Goal: Task Accomplishment & Management: Manage account settings

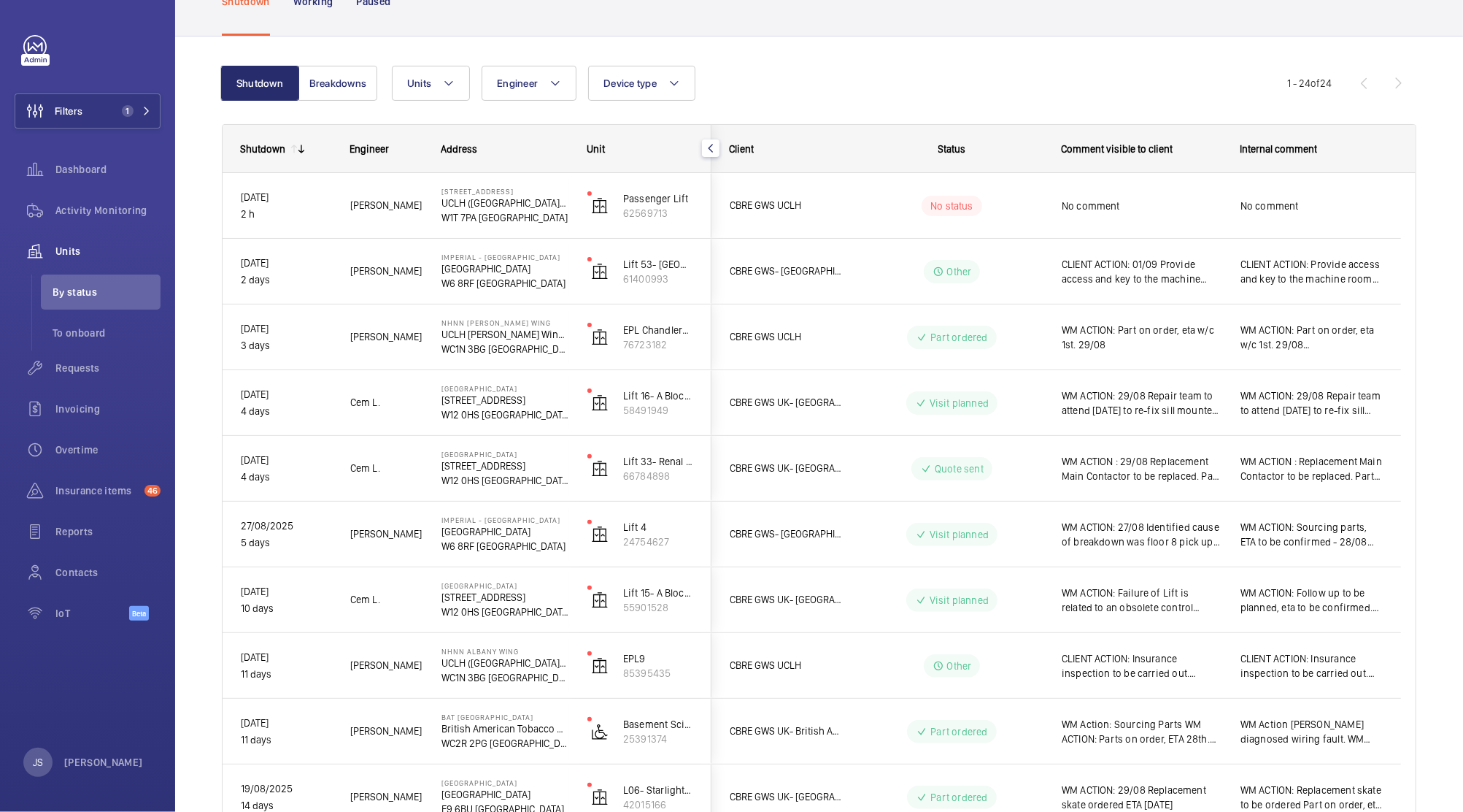
scroll to position [93, 0]
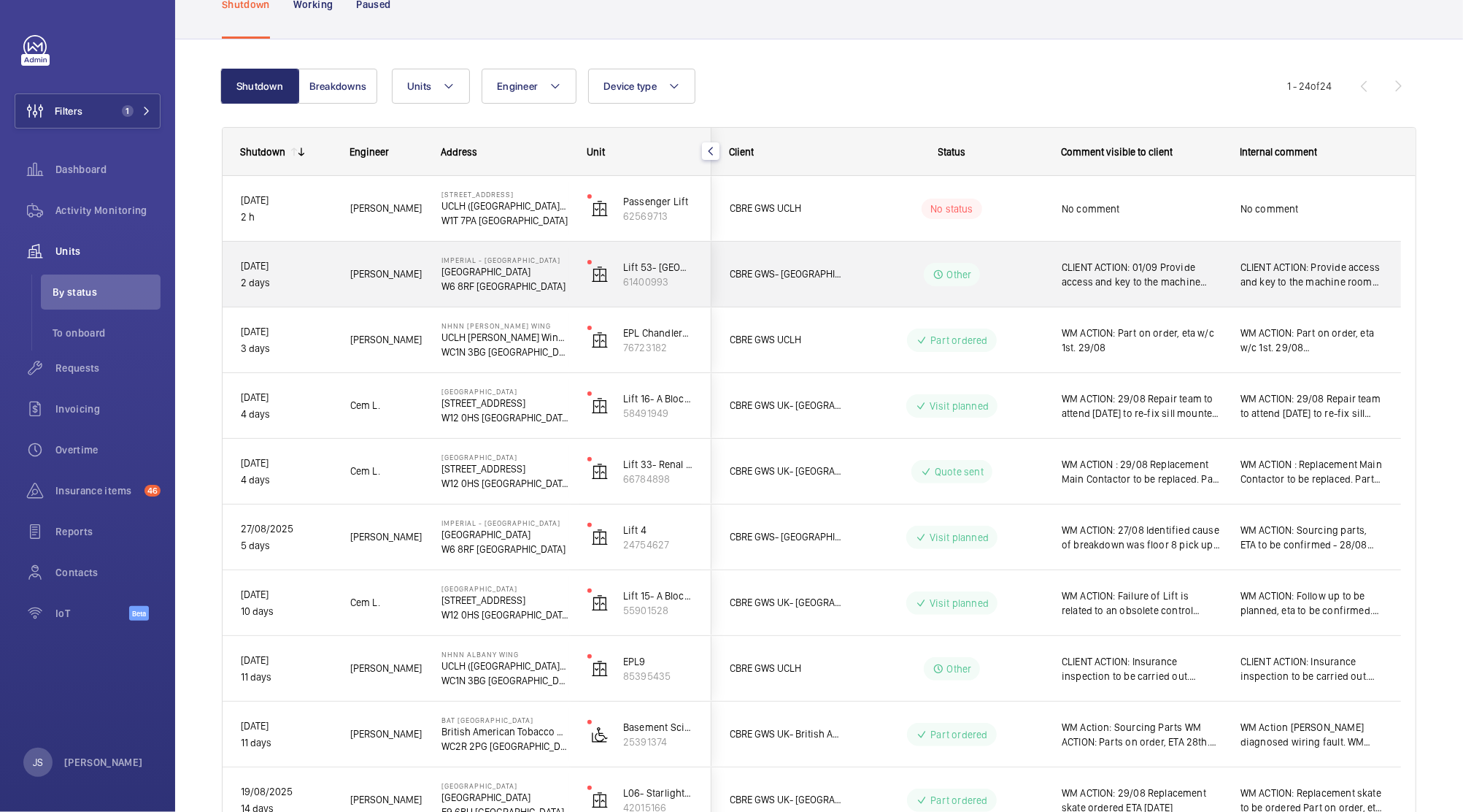
click at [1149, 276] on span "CLIENT ACTION: 01/09 Provide access and key to the machine room and deactivate …" at bounding box center [1142, 275] width 160 height 30
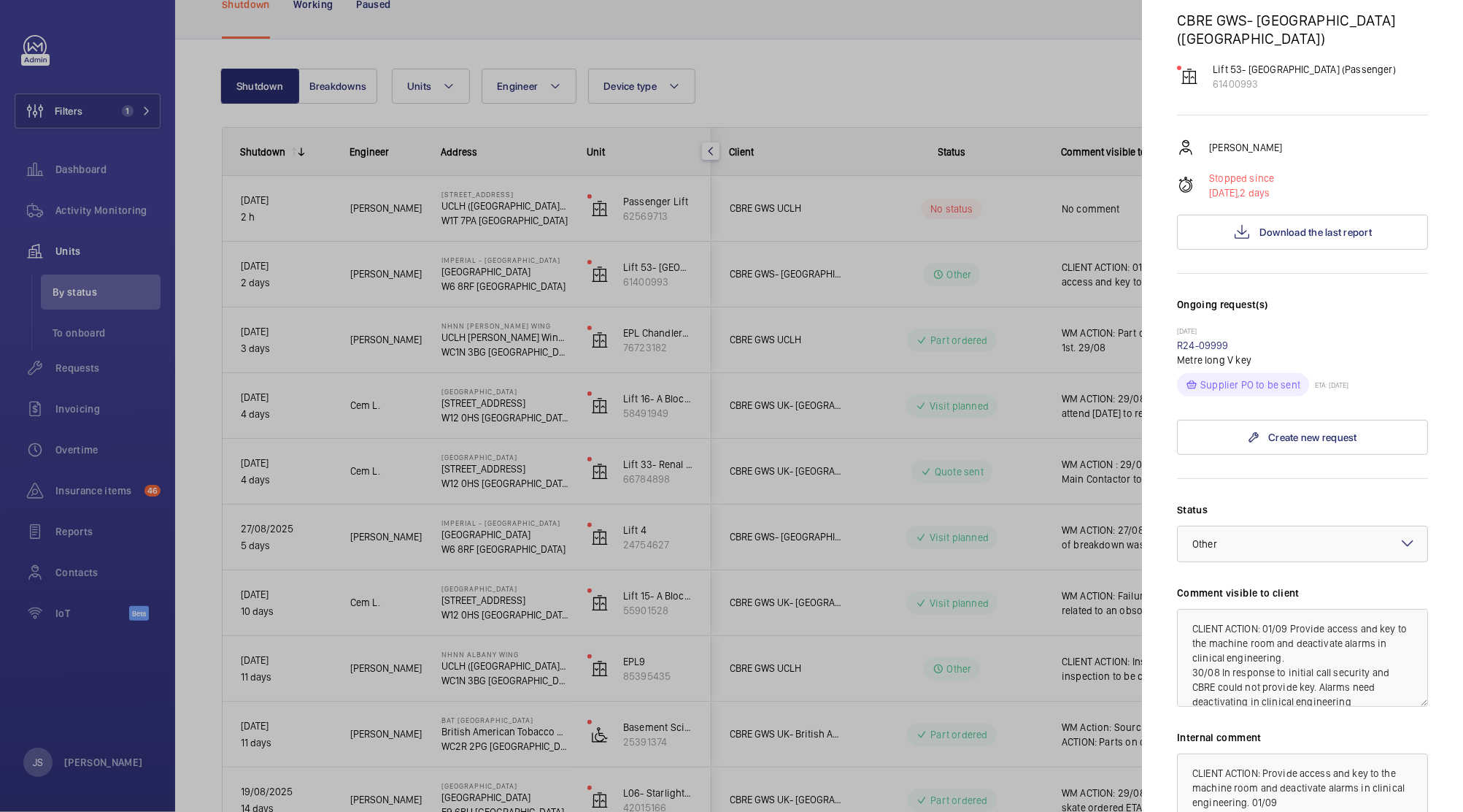
scroll to position [221, 0]
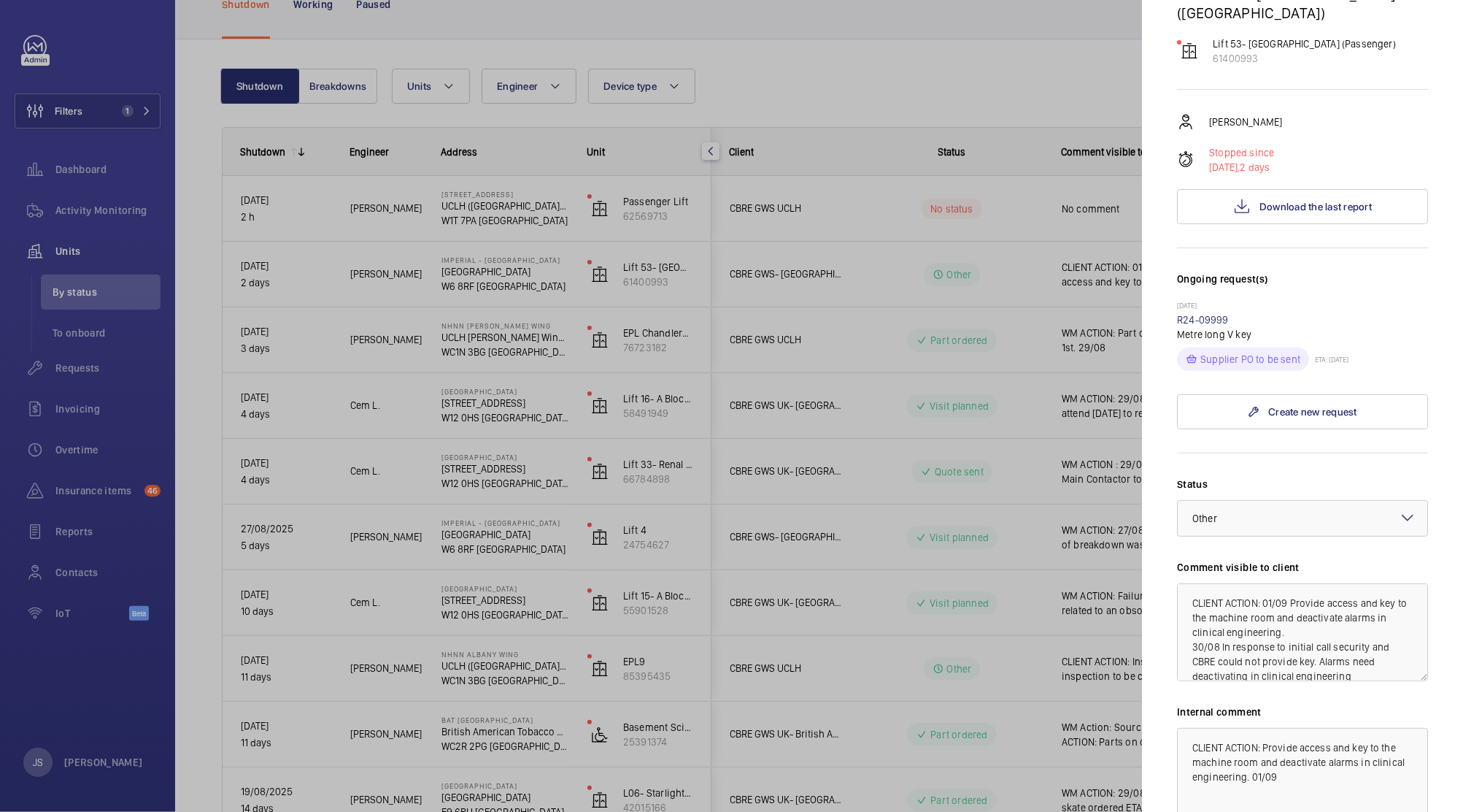
click at [560, 503] on div at bounding box center [732, 406] width 1463 height 812
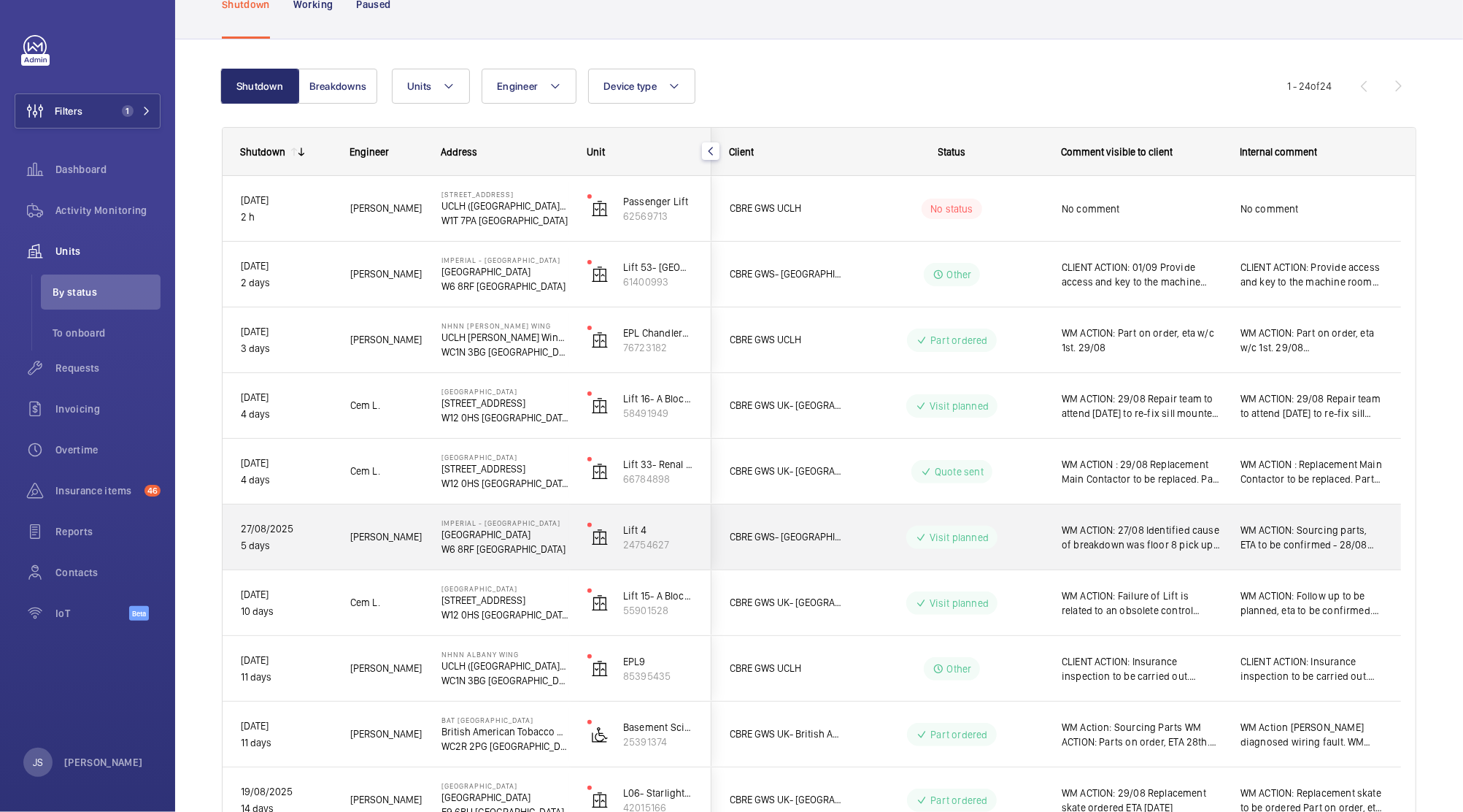
click at [1119, 529] on span "WM ACTION: 27/08 Identified cause of breakdown was floor 8 pick up roller assem…" at bounding box center [1142, 537] width 160 height 30
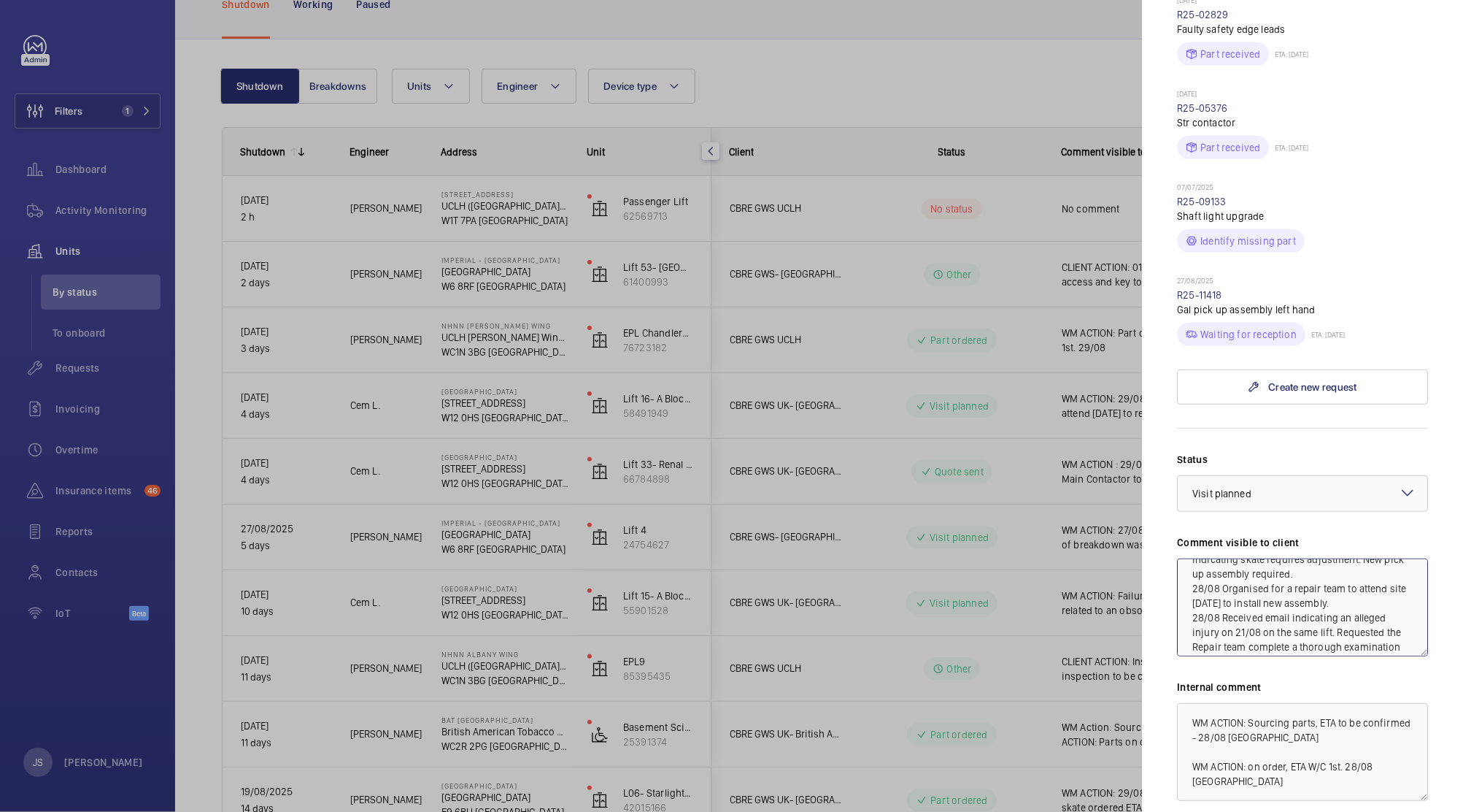
scroll to position [66, 0]
click at [1212, 569] on textarea "WM ACTION: 27/08 Identified cause of breakdown was floor 8 pick up roller assem…" at bounding box center [1302, 607] width 251 height 98
click at [1249, 584] on textarea "WM ACTION: 27/08 Identified cause of breakdown was floor 8 pick up roller assem…" at bounding box center [1302, 607] width 251 height 98
type textarea "WM ACTION: 27/08 Identified cause of breakdown was floor 8 pick up roller assem…"
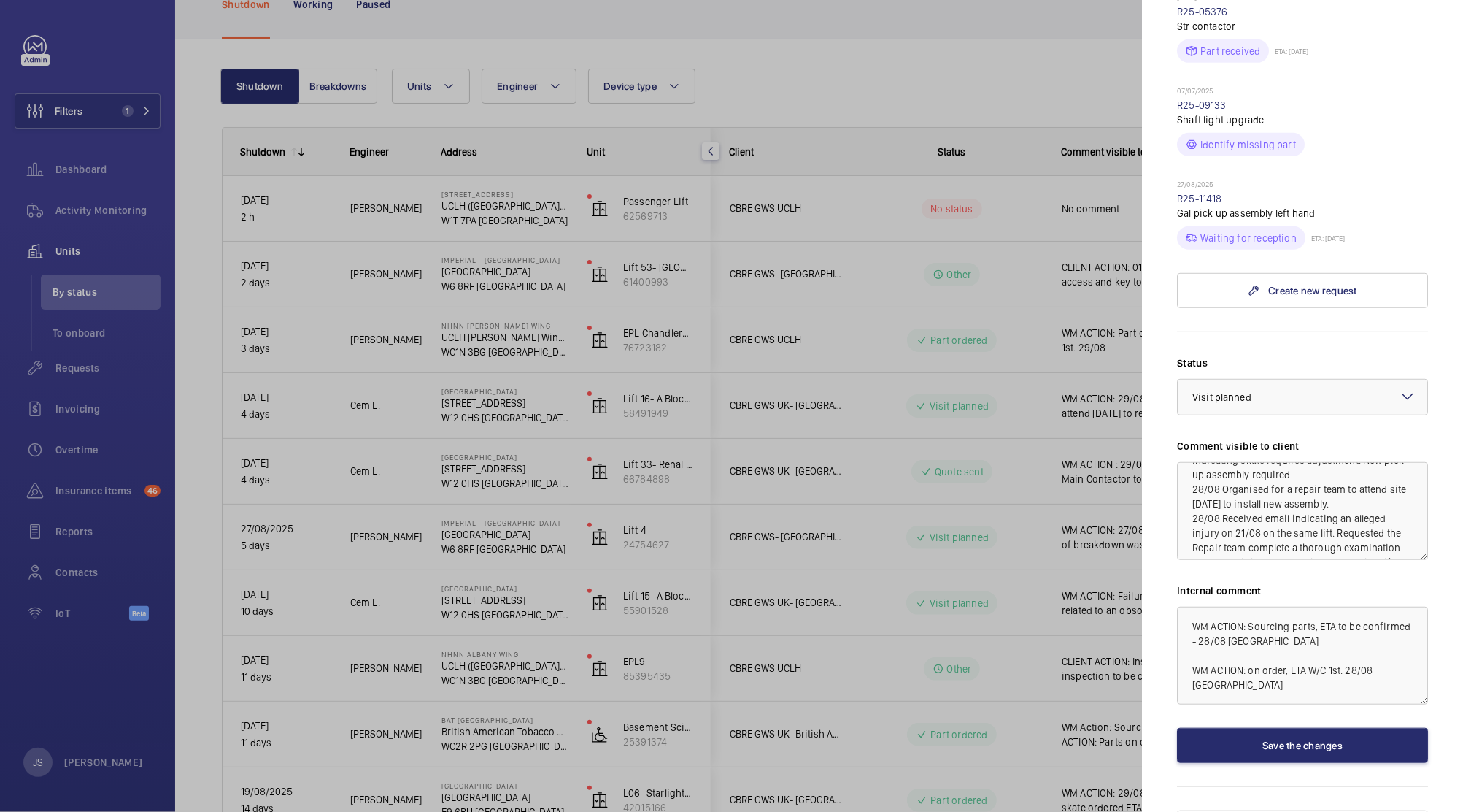
scroll to position [629, 0]
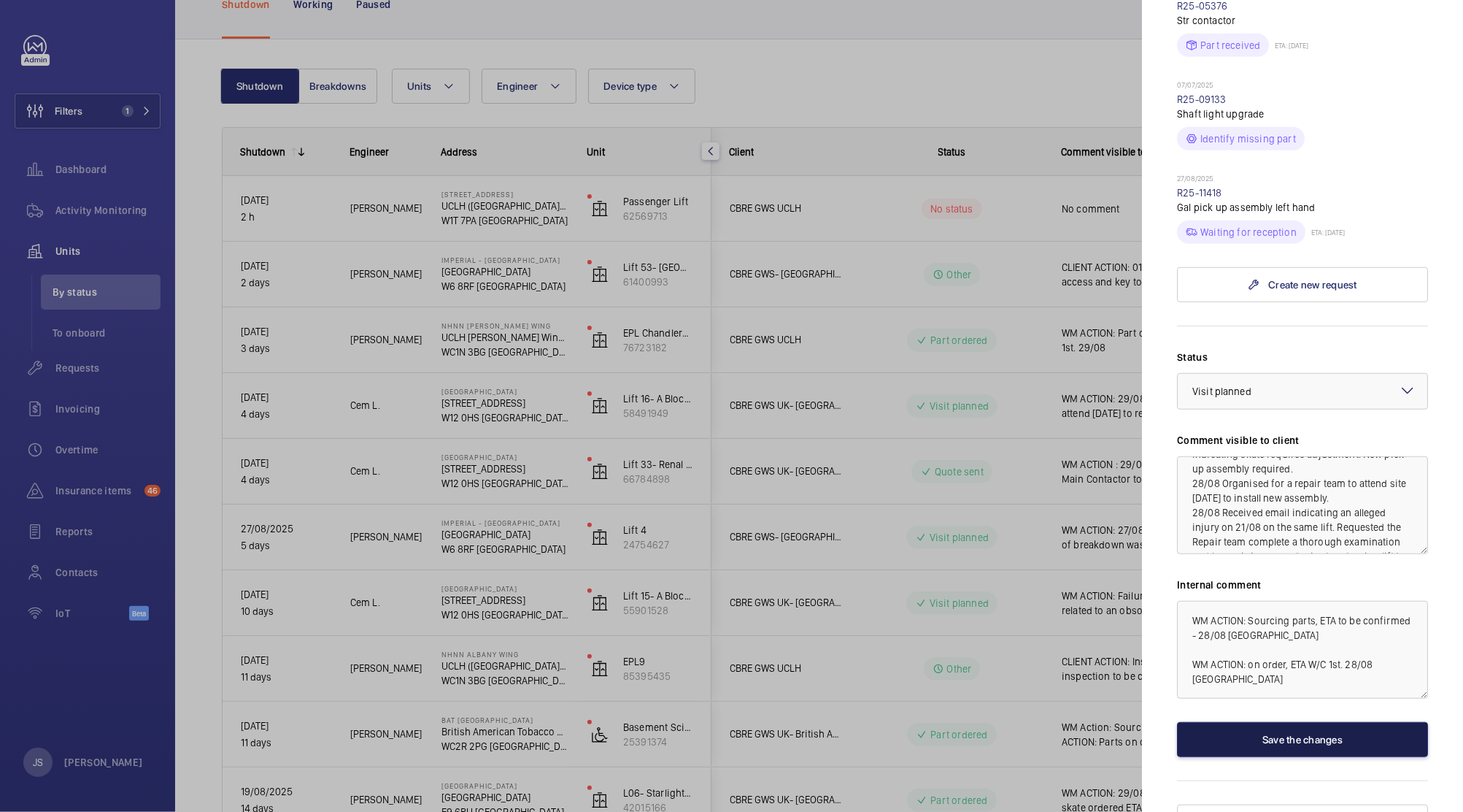
click at [1319, 722] on button "Save the changes" at bounding box center [1302, 740] width 251 height 35
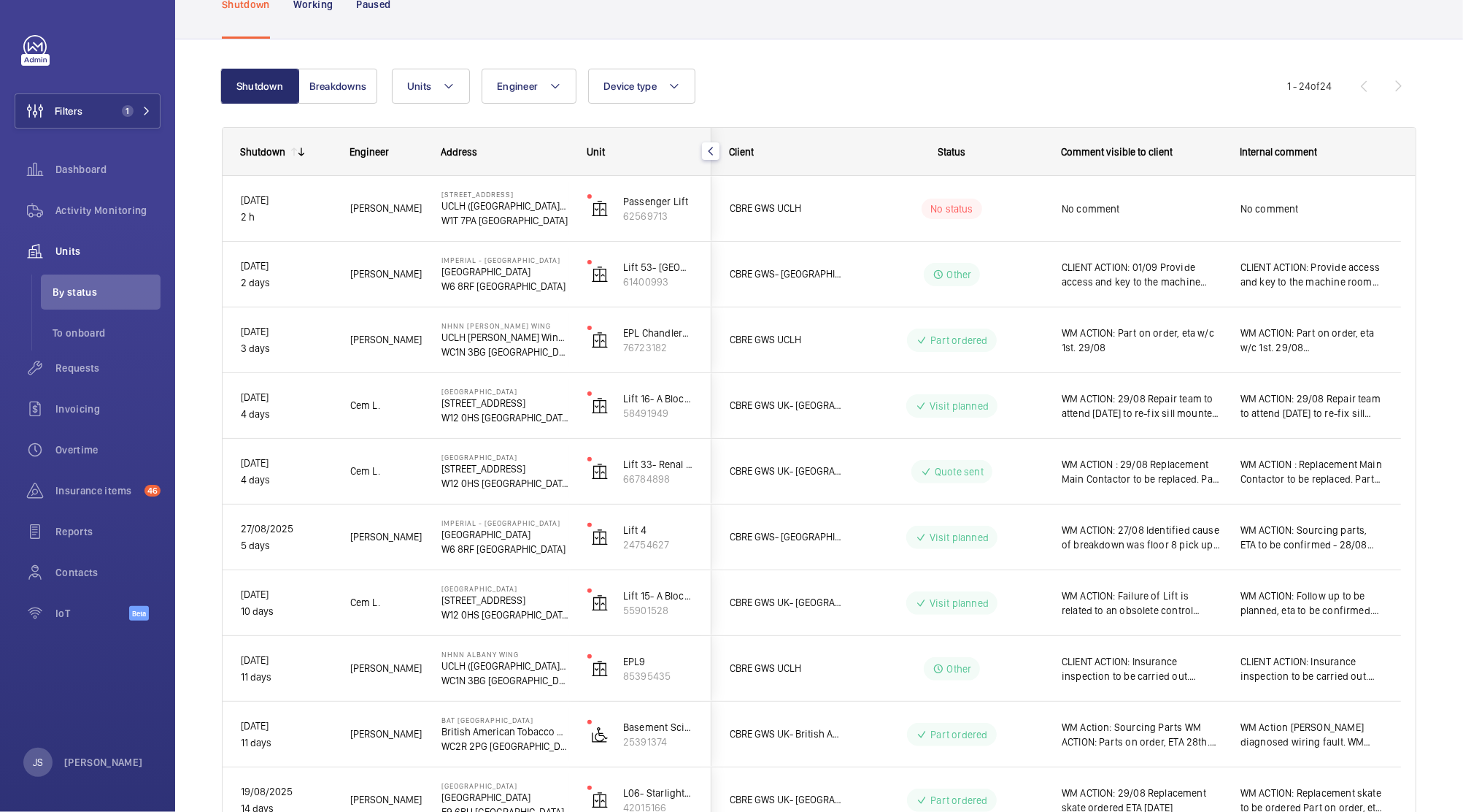
scroll to position [0, 0]
click at [83, 108] on button "Filters 1" at bounding box center [88, 111] width 146 height 35
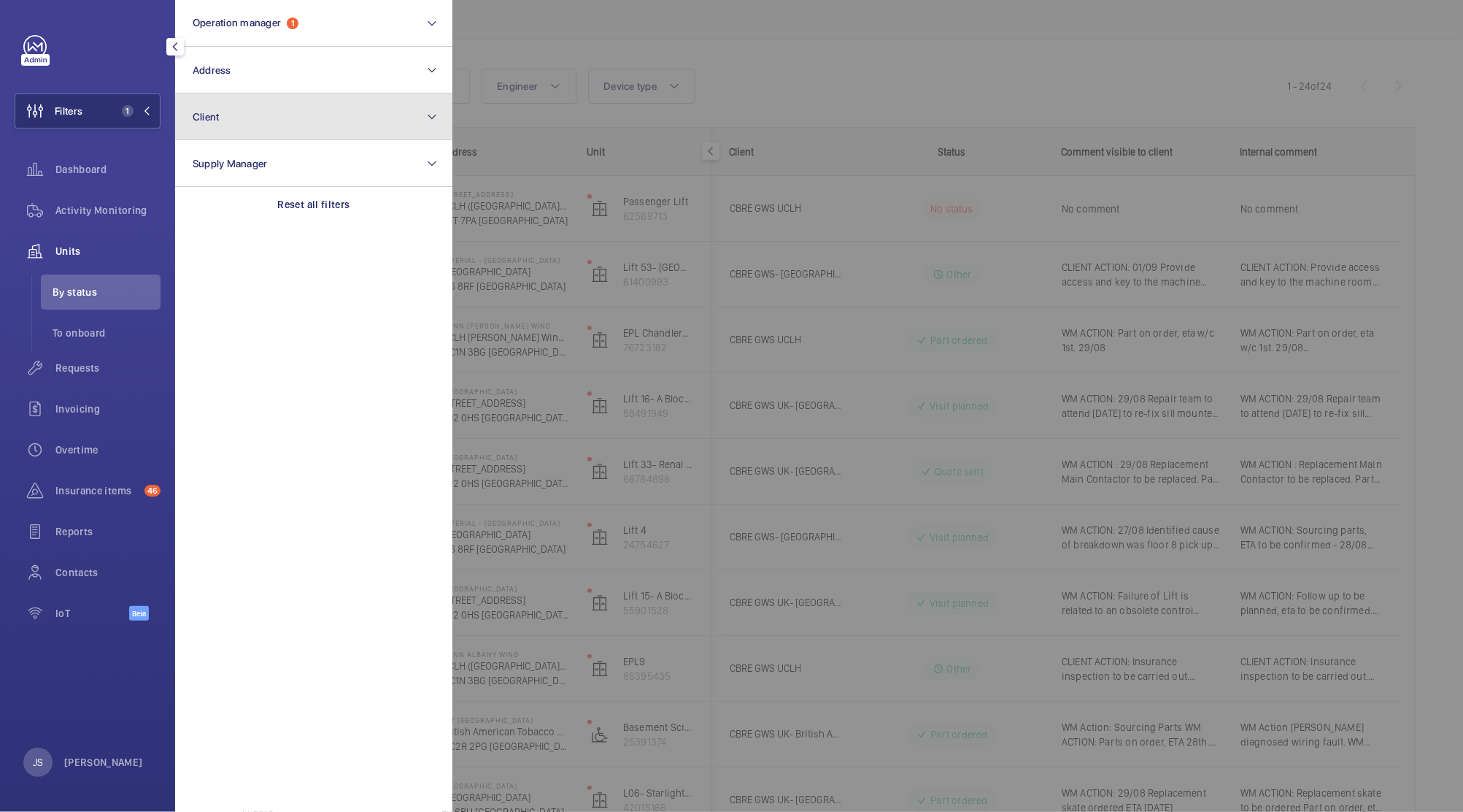
click at [203, 121] on span "Client" at bounding box center [206, 117] width 27 height 12
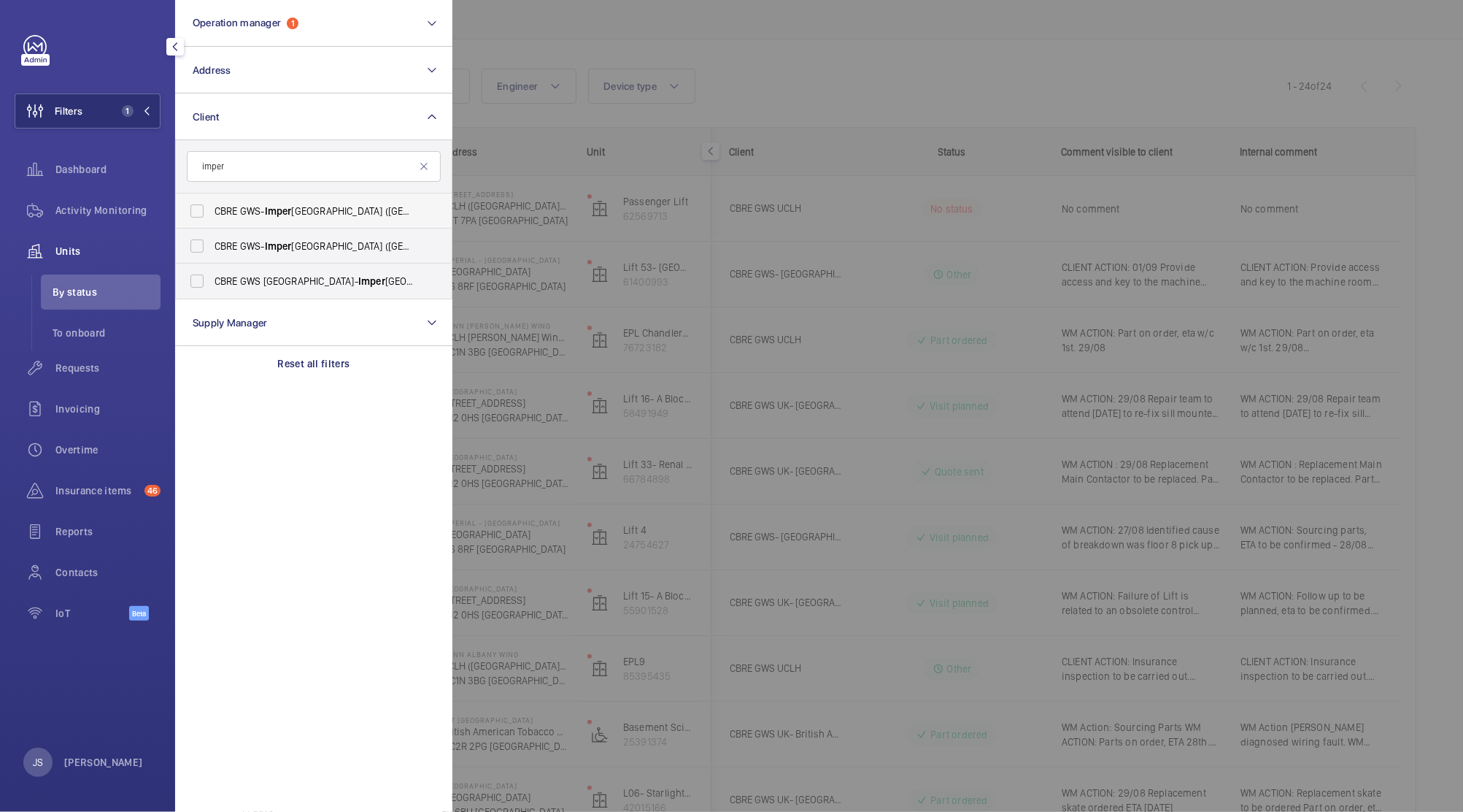
type input "imper"
click at [199, 219] on label "CBRE GWS- Imper ial Hospital ([GEOGRAPHIC_DATA])" at bounding box center [303, 211] width 254 height 35
click at [199, 219] on input "CBRE GWS- Imper ial Hospital ([GEOGRAPHIC_DATA])" at bounding box center [197, 211] width 30 height 30
checkbox input "true"
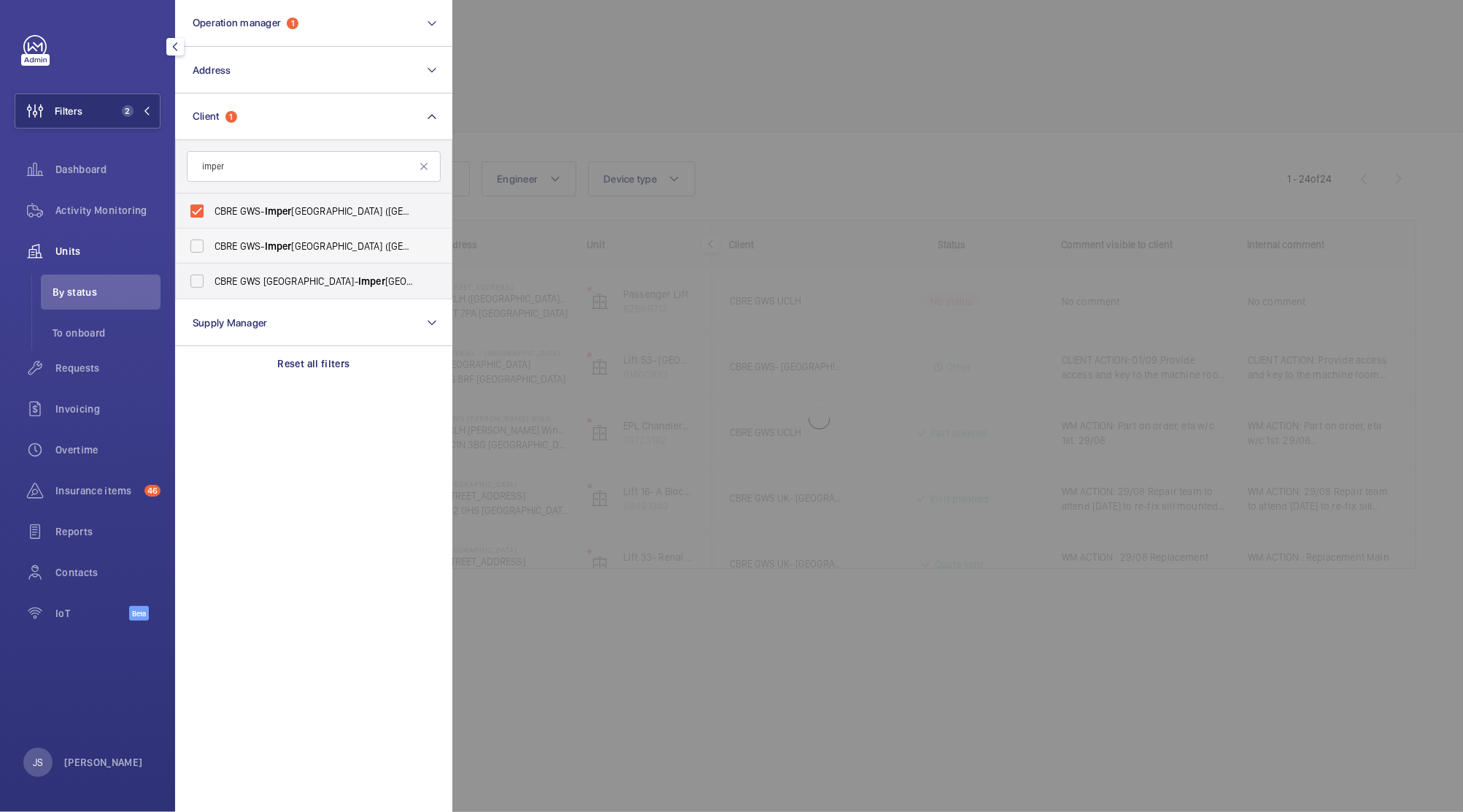
click at [200, 246] on label "CBRE GWS- [GEOGRAPHIC_DATA] ([GEOGRAPHIC_DATA][PERSON_NAME])" at bounding box center [303, 246] width 254 height 35
click at [200, 246] on input "CBRE GWS- [GEOGRAPHIC_DATA] ([GEOGRAPHIC_DATA][PERSON_NAME])" at bounding box center [197, 246] width 30 height 30
checkbox input "true"
click at [201, 273] on label "CBRE GWS UK- [GEOGRAPHIC_DATA] ([GEOGRAPHIC_DATA])" at bounding box center [303, 281] width 254 height 35
click at [201, 273] on input "CBRE GWS UK- [GEOGRAPHIC_DATA] ([GEOGRAPHIC_DATA])" at bounding box center [197, 281] width 30 height 30
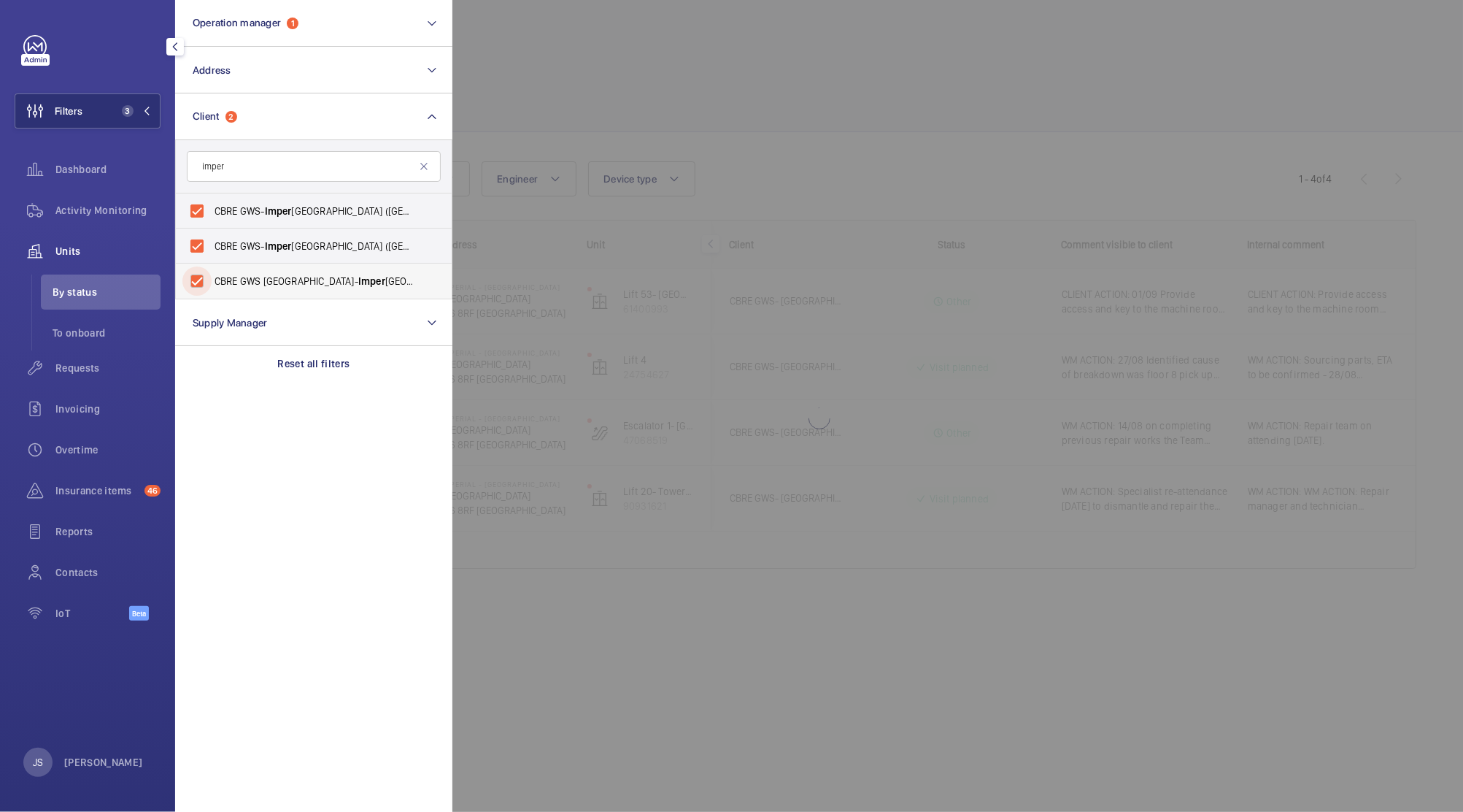
checkbox input "true"
click at [733, 119] on div at bounding box center [1184, 406] width 1463 height 812
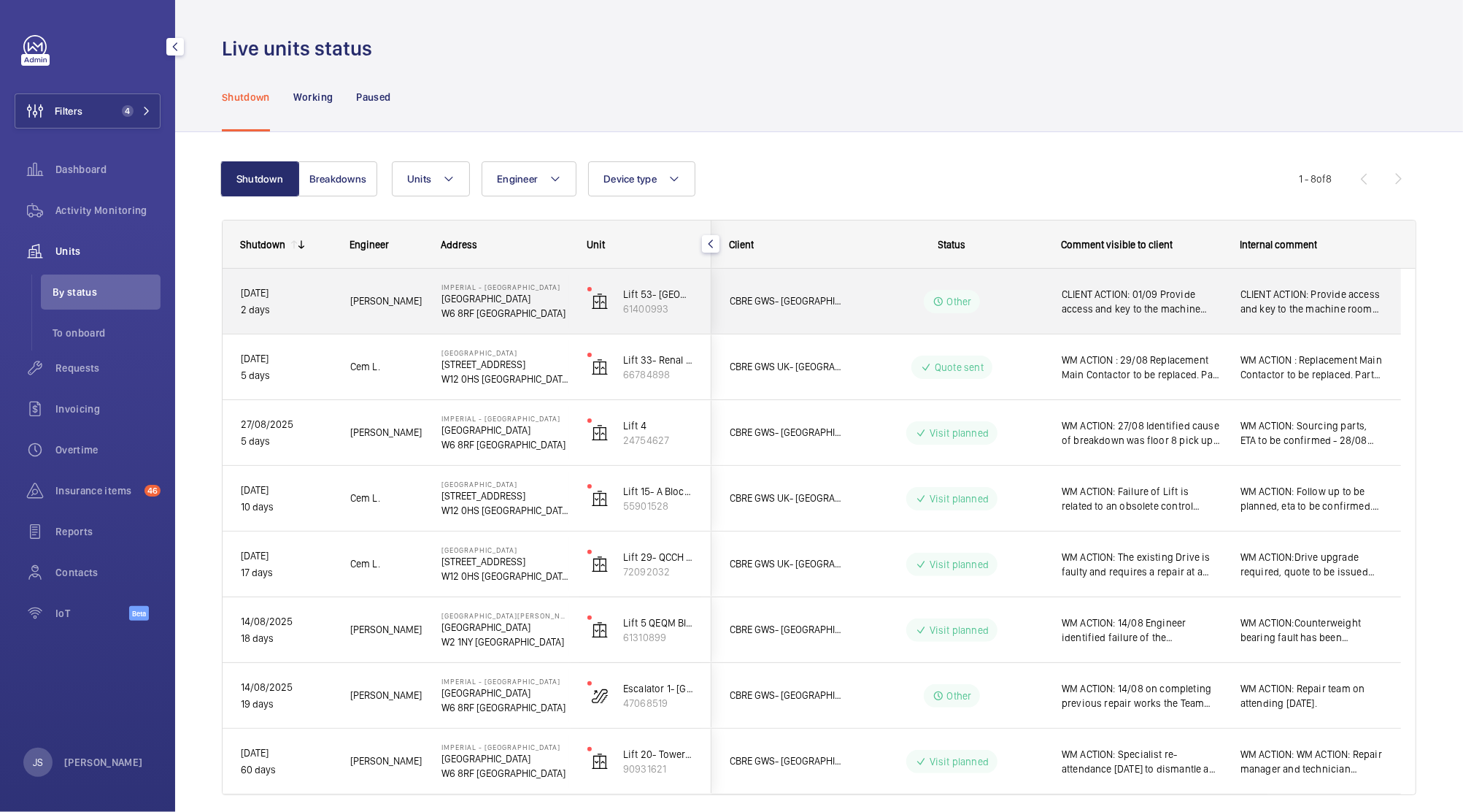
click at [1082, 306] on span "CLIENT ACTION: 01/09 Provide access and key to the machine room and deactivate …" at bounding box center [1142, 302] width 160 height 30
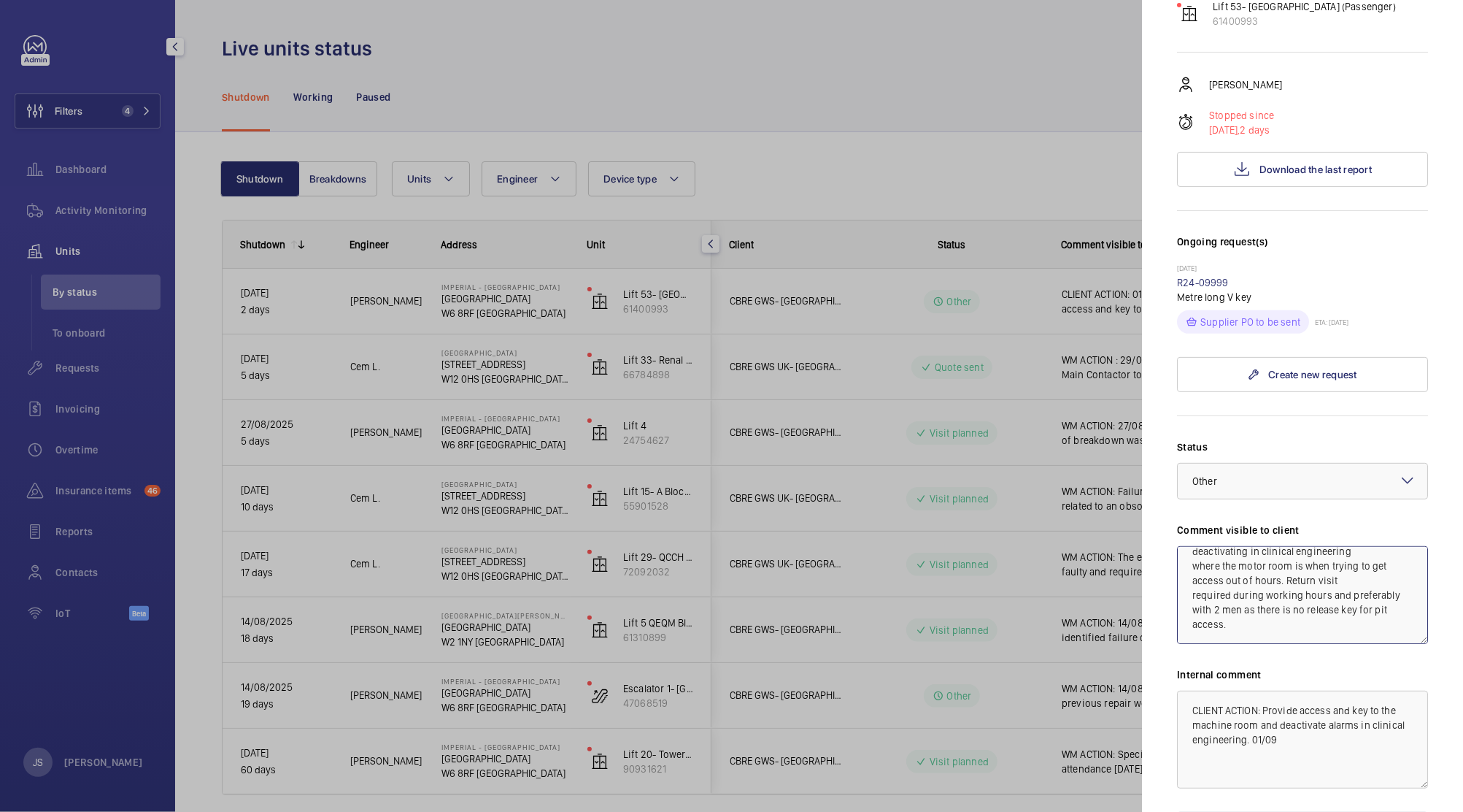
scroll to position [87, 0]
click at [1015, 346] on div at bounding box center [732, 406] width 1463 height 812
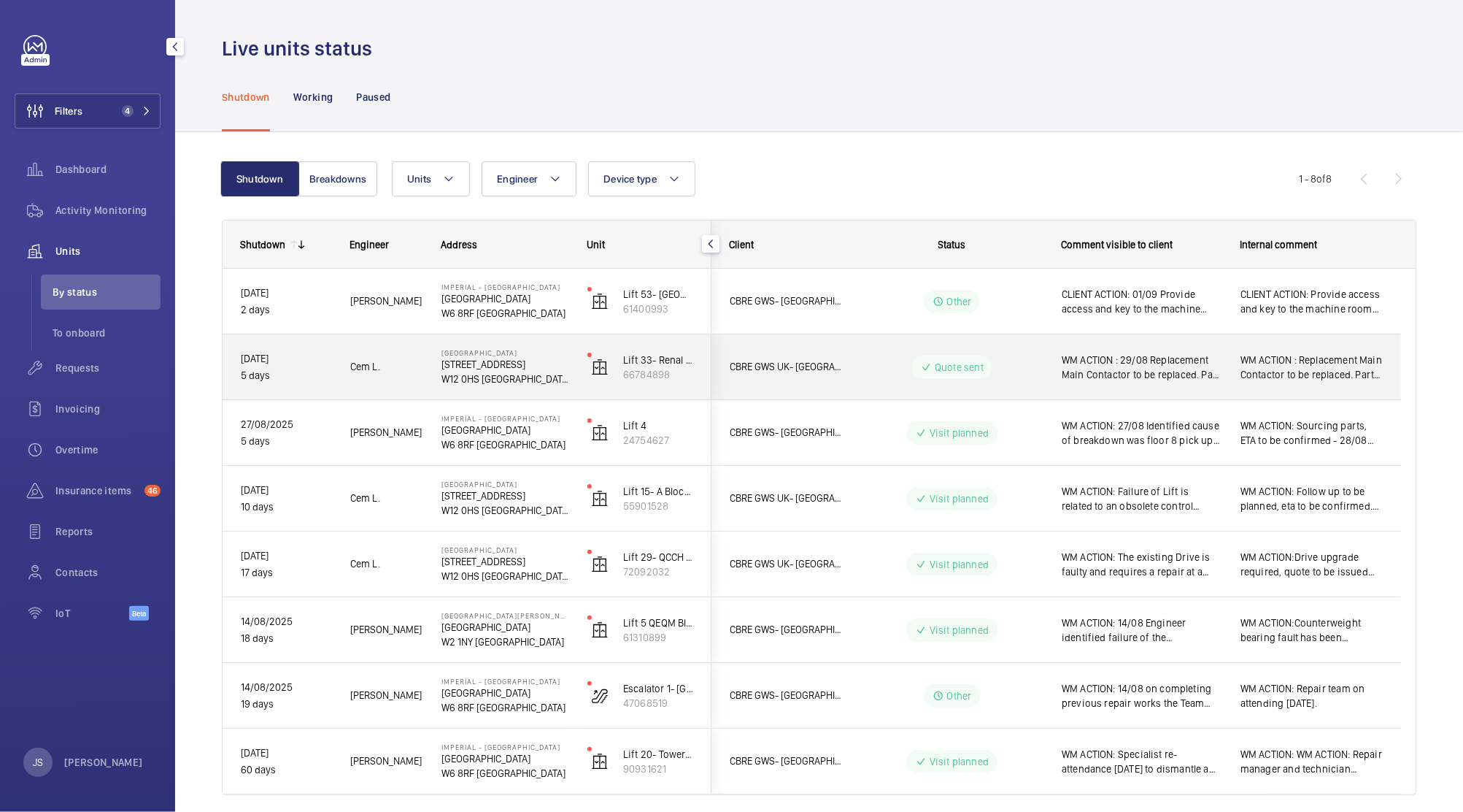
click at [1083, 360] on span "WM ACTION : 29/08 Replacement Main Contactor to be replaced. Part identified an…" at bounding box center [1142, 368] width 160 height 30
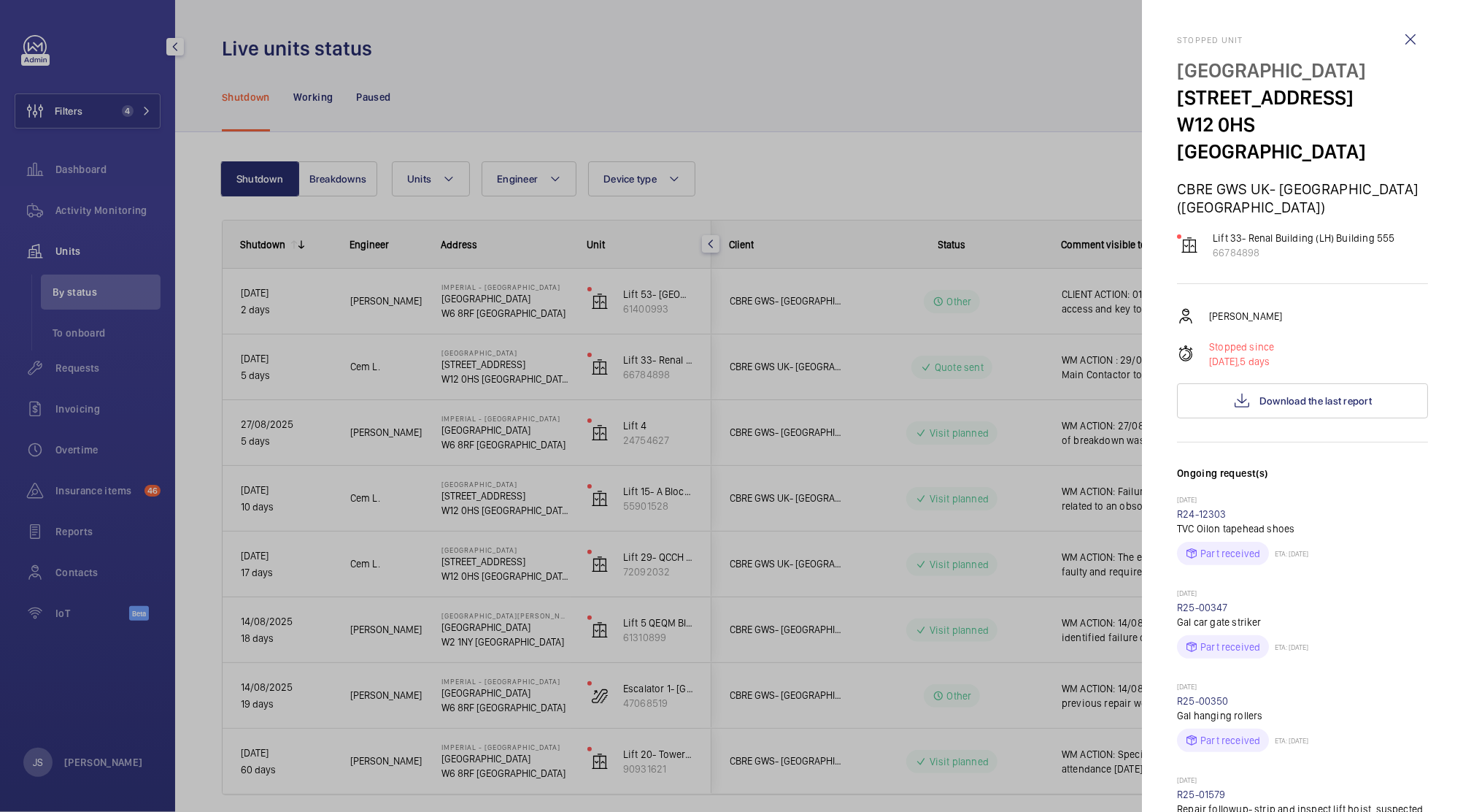
click at [1083, 360] on div at bounding box center [732, 406] width 1463 height 812
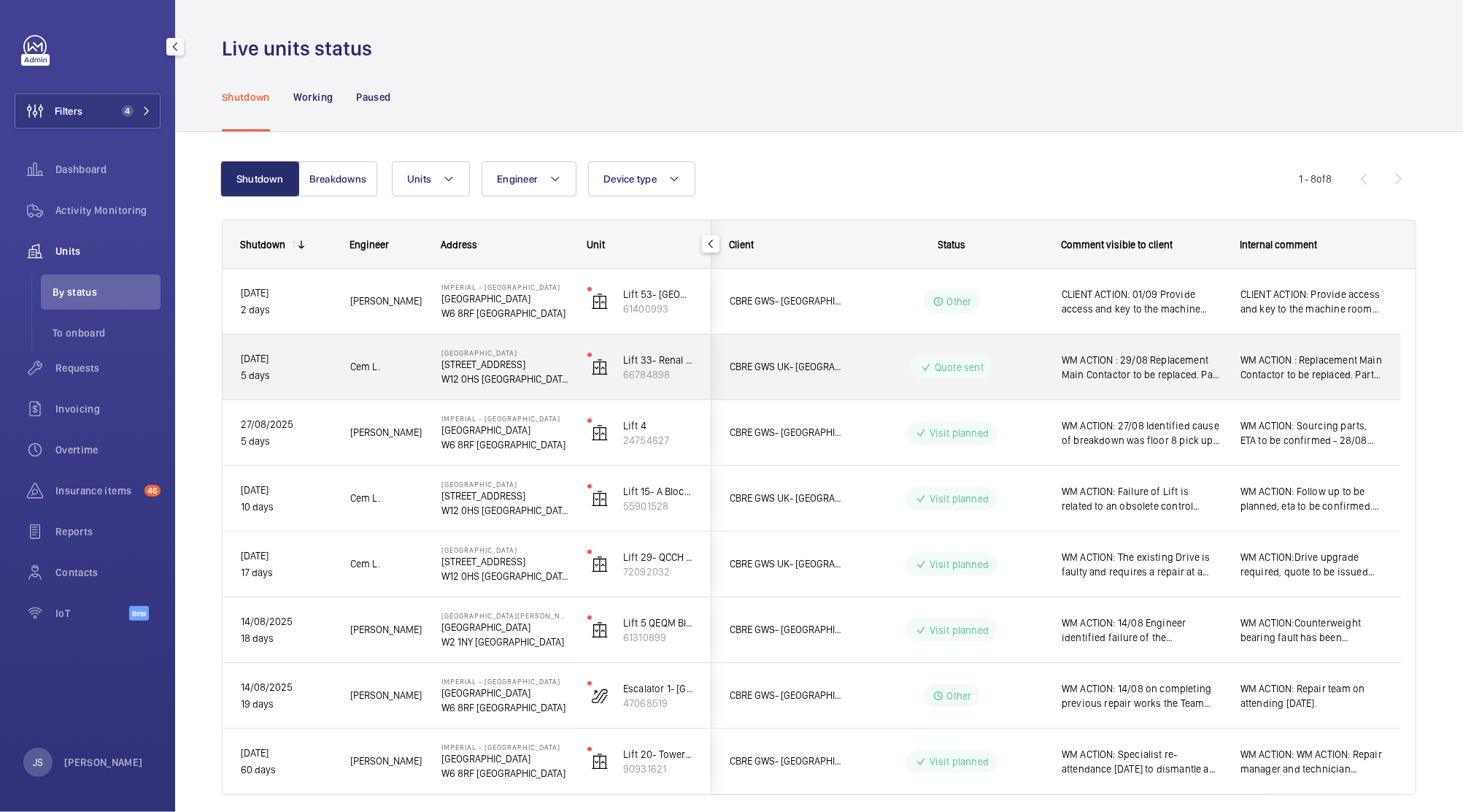
click at [1091, 367] on span "WM ACTION : 29/08 Replacement Main Contactor to be replaced. Part identified an…" at bounding box center [1142, 368] width 160 height 30
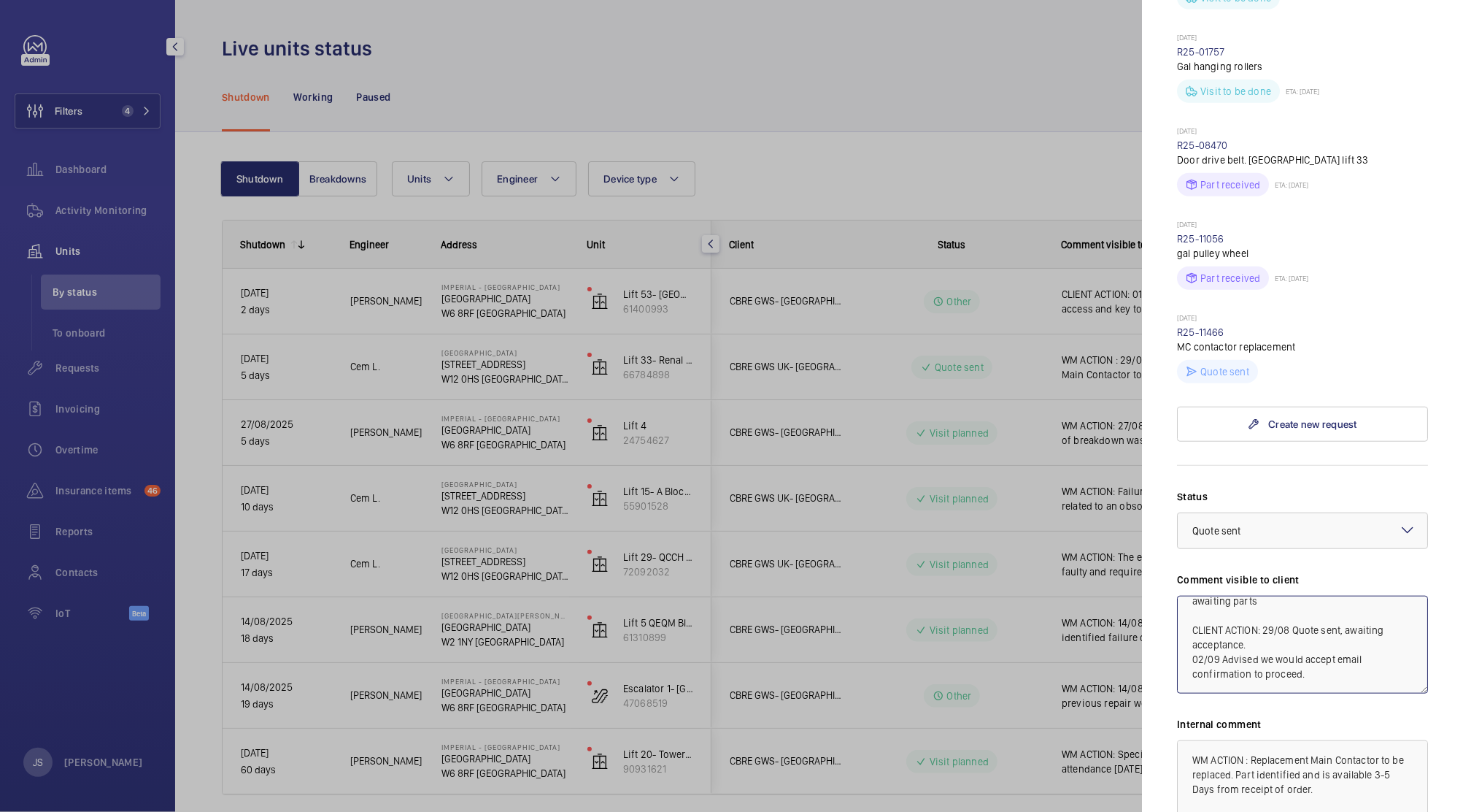
scroll to position [117, 0]
click at [1039, 116] on div at bounding box center [732, 406] width 1463 height 812
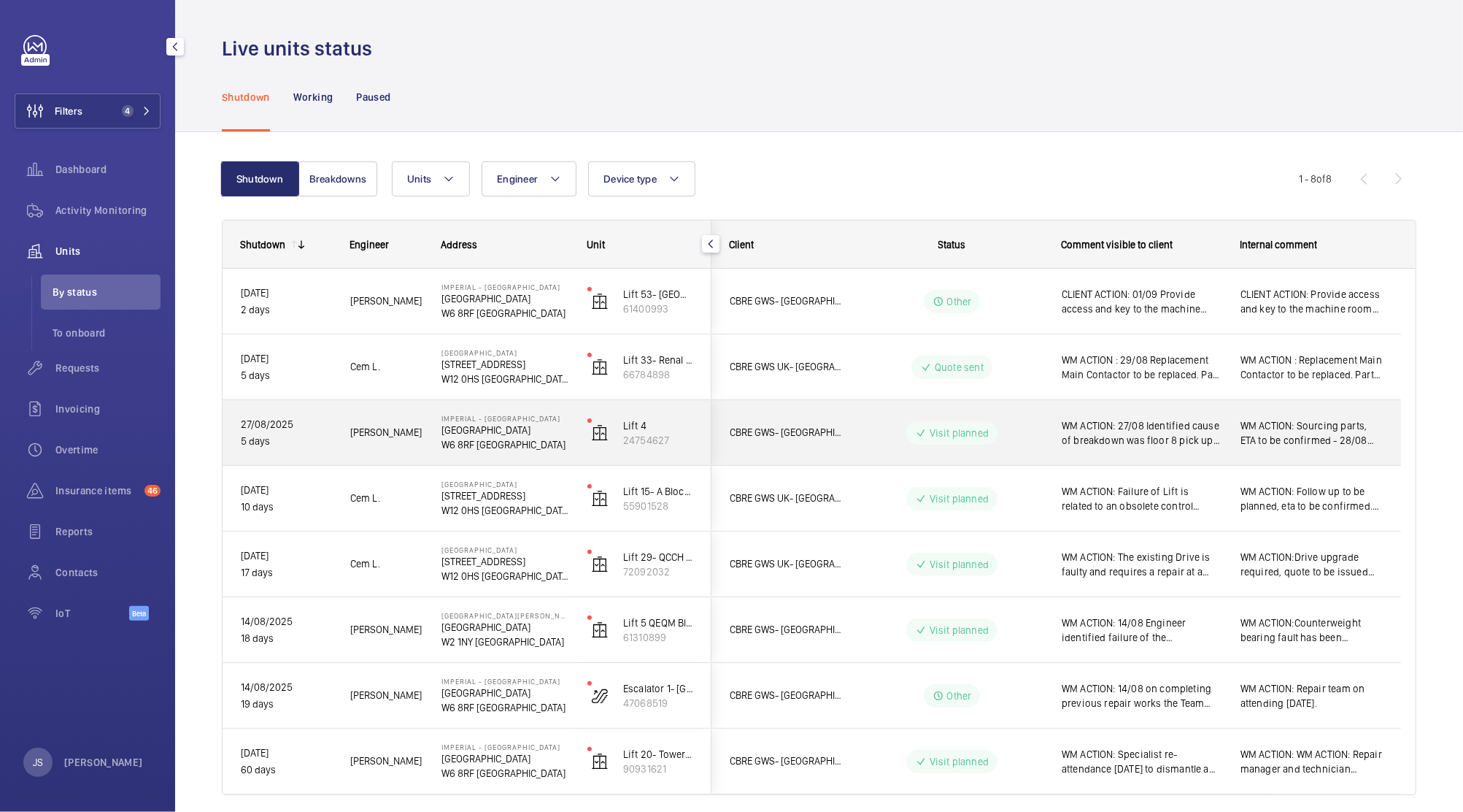
click at [1119, 443] on span "WM ACTION: 27/08 Identified cause of breakdown was floor 8 pick up roller assem…" at bounding box center [1142, 433] width 160 height 30
click at [1119, 443] on div at bounding box center [732, 406] width 1463 height 812
click at [1132, 445] on span "WM ACTION: 27/08 Identified cause of breakdown was floor 8 pick up roller assem…" at bounding box center [1142, 433] width 160 height 30
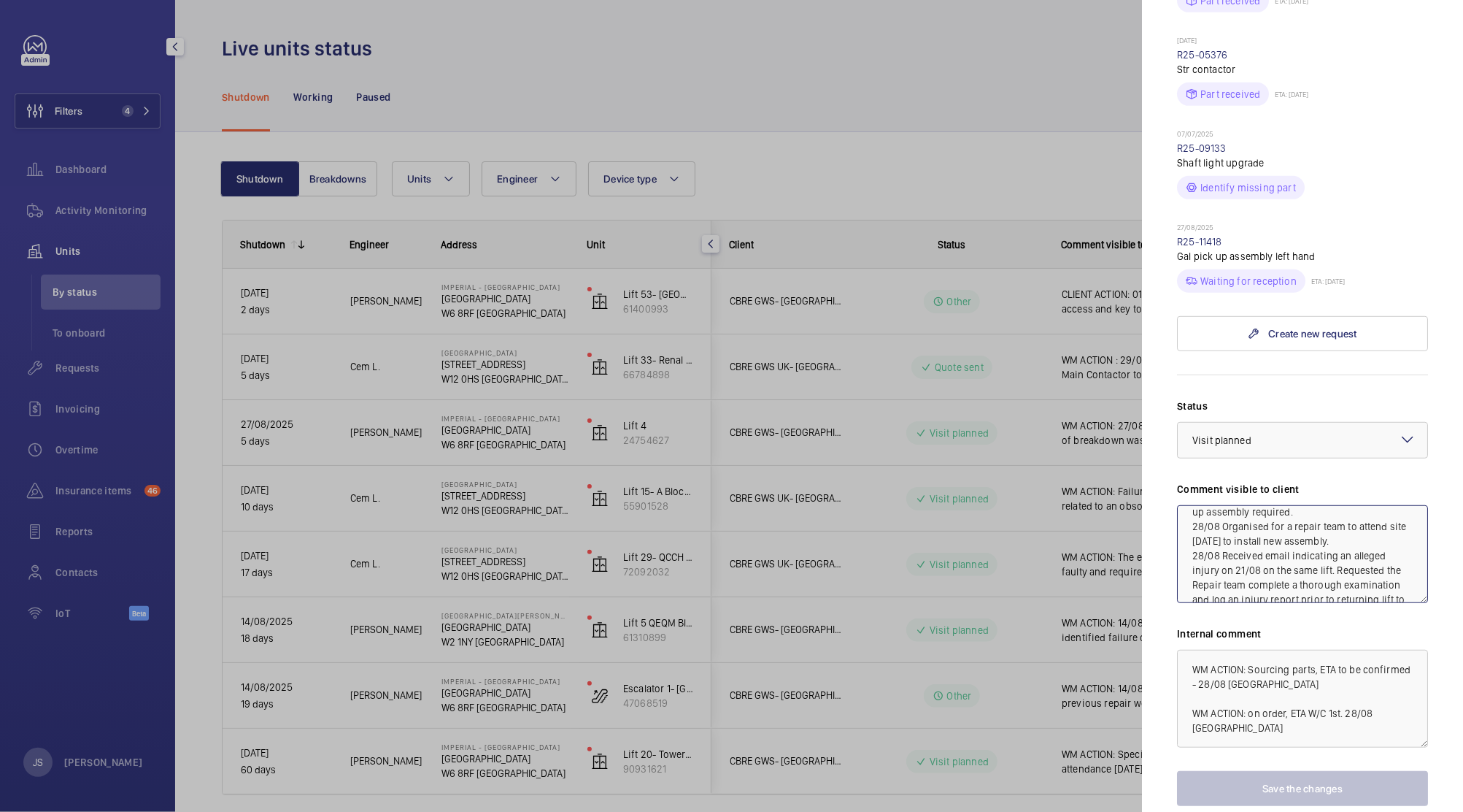
scroll to position [57, 0]
drag, startPoint x: 1214, startPoint y: 526, endPoint x: 1279, endPoint y: 523, distance: 65.1
click at [1279, 523] on textarea "WM ACTION: 27/08 Identified cause of breakdown was floor 8 pick up roller assem…" at bounding box center [1302, 554] width 251 height 98
click at [1370, 546] on textarea "WM ACTION: 27/08 Identified cause of breakdown was floor 8 pick up roller assem…" at bounding box center [1302, 554] width 251 height 98
click at [1386, 559] on textarea "WM ACTION: 27/08 Identified cause of breakdown was floor 8 pick up roller assem…" at bounding box center [1302, 554] width 251 height 98
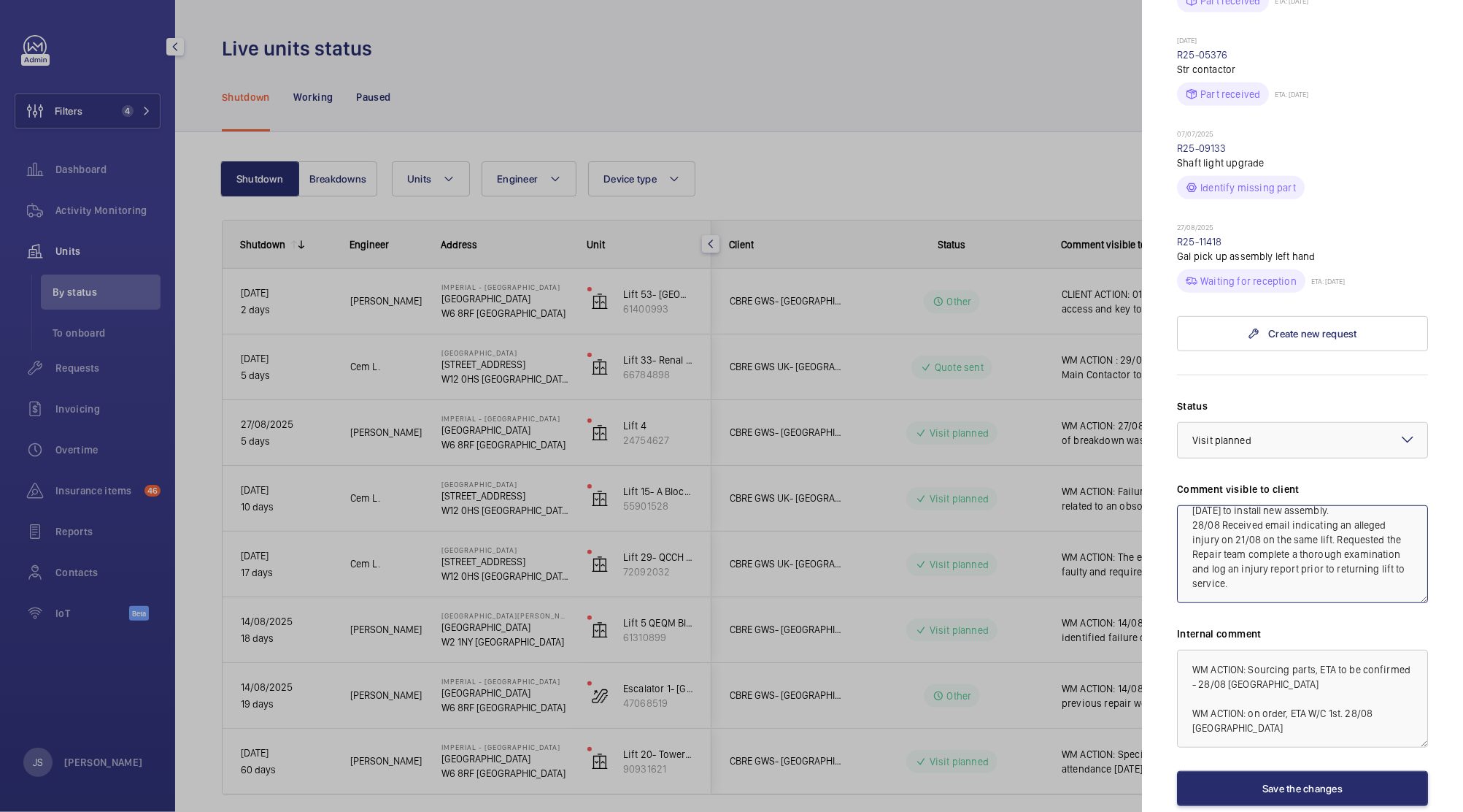
scroll to position [12, 0]
click at [1251, 505] on textarea "WM ACTION: 27/08 Identified cause of breakdown was floor 8 pick up roller assem…" at bounding box center [1302, 554] width 251 height 98
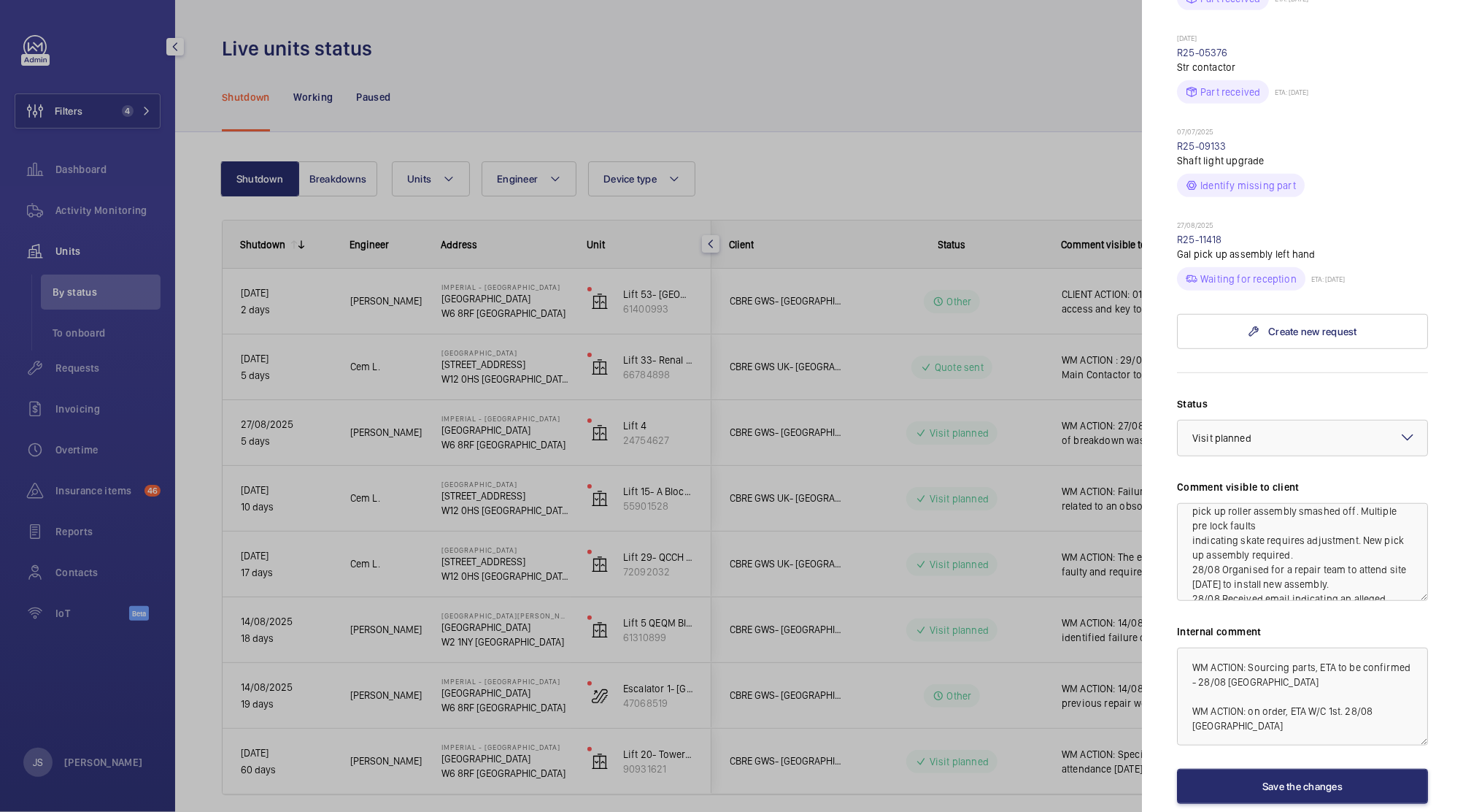
scroll to position [629, 0]
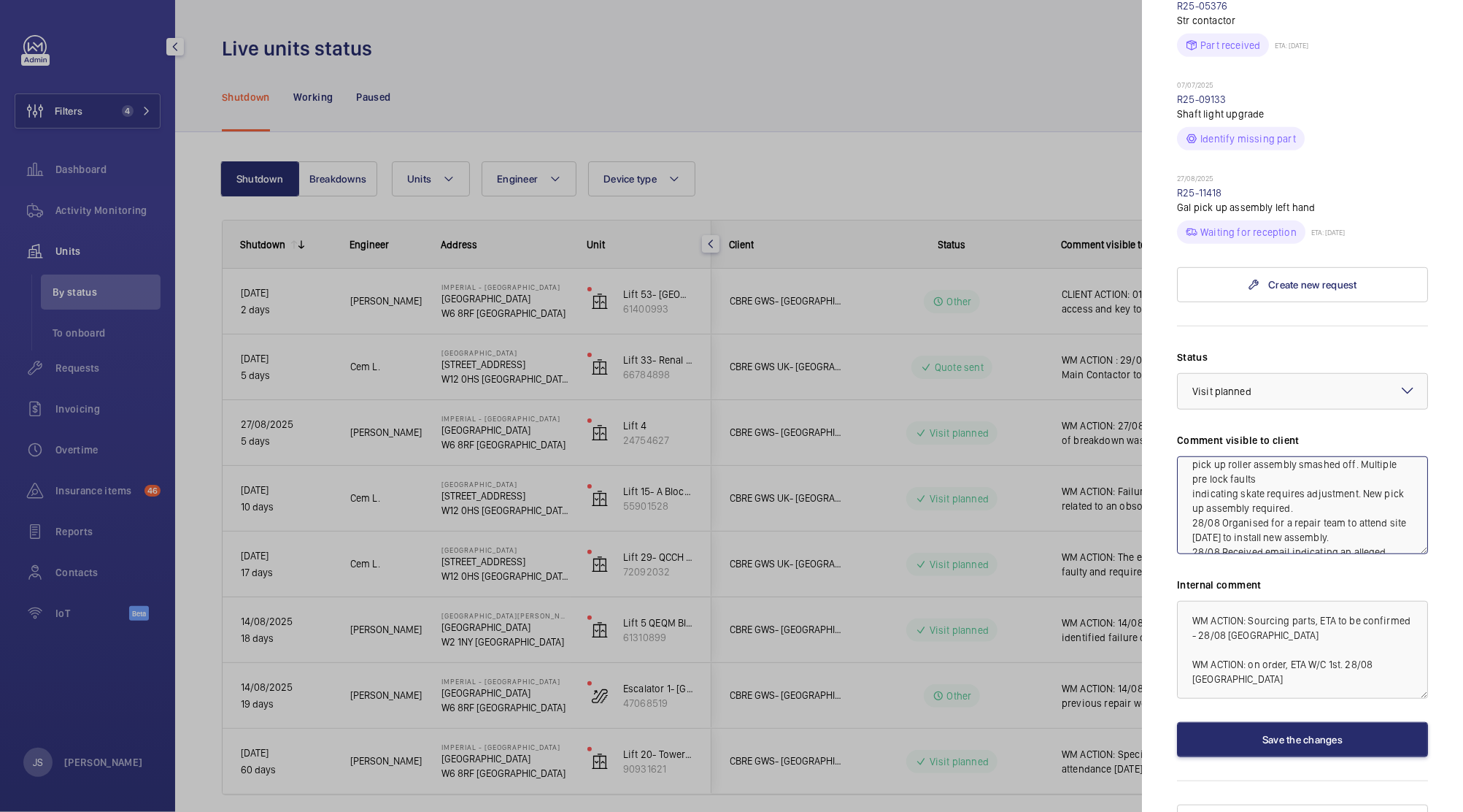
drag, startPoint x: 1194, startPoint y: 508, endPoint x: 1308, endPoint y: 526, distance: 115.4
click at [1308, 526] on textarea "WM ACTION: 02/09 Crew re-scheduled for [DATE] 27/08 Identified cause of breakdo…" at bounding box center [1302, 506] width 251 height 98
click at [1302, 506] on textarea "WM ACTION: 02/09 Crew re-scheduled for [DATE] 27/08 Identified cause of breakdo…" at bounding box center [1302, 506] width 251 height 98
drag, startPoint x: 1188, startPoint y: 447, endPoint x: 1360, endPoint y: 518, distance: 186.1
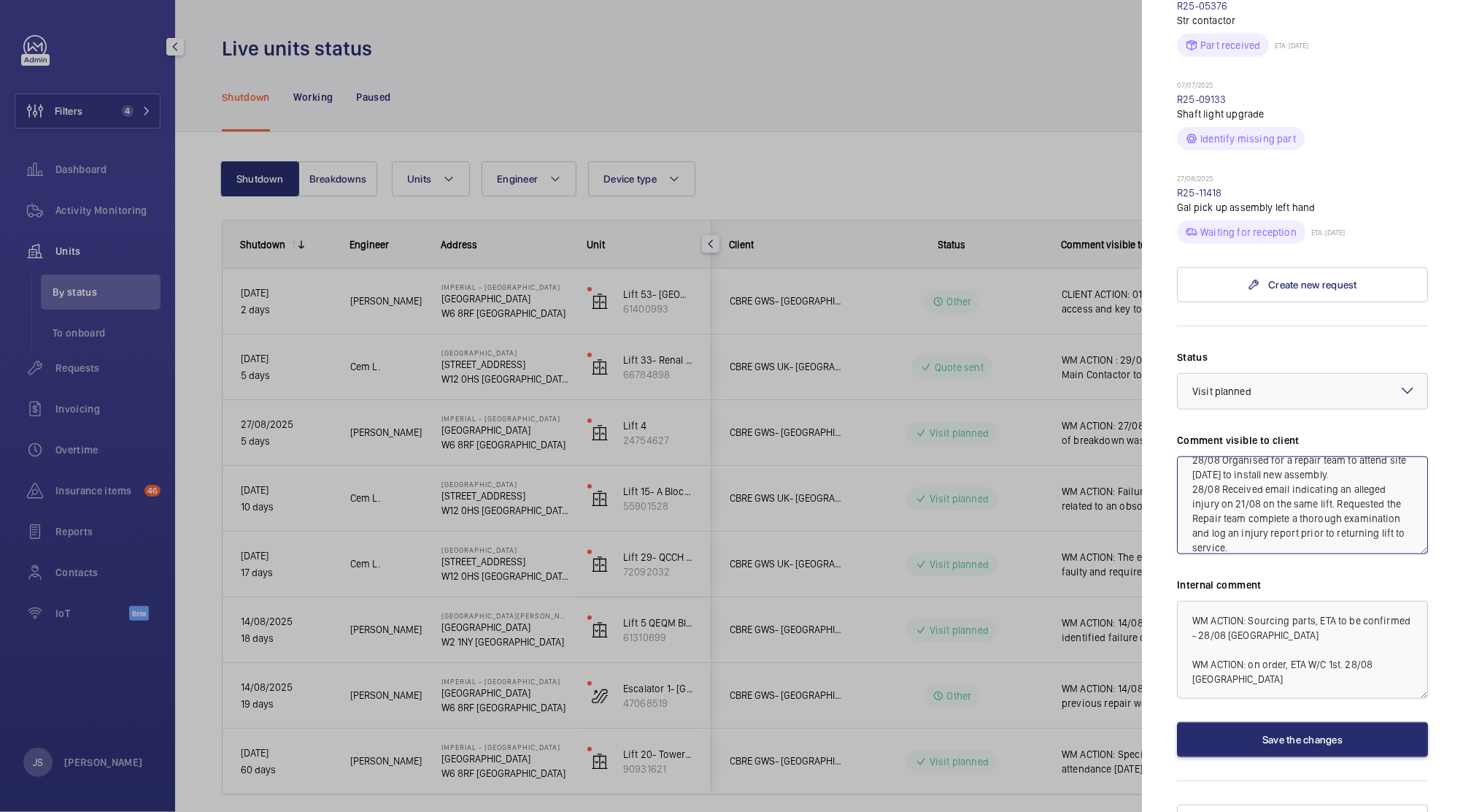
click at [1360, 518] on textarea "WM ACTION: 02/09 Crew re-scheduled for [DATE] 27/08 Identified cause of breakdo…" at bounding box center [1302, 506] width 251 height 98
click at [1242, 472] on textarea "WM ACTION: 02/09 Crew re-scheduled for [DATE] 27/08 Identified cause of breakdo…" at bounding box center [1302, 506] width 251 height 98
click at [1196, 466] on textarea "WM ACTION: 02/09 Crew re-scheduled for [DATE] 27/08 Identified cause of breakdo…" at bounding box center [1302, 506] width 251 height 98
drag, startPoint x: 1189, startPoint y: 437, endPoint x: 1391, endPoint y: 521, distance: 218.8
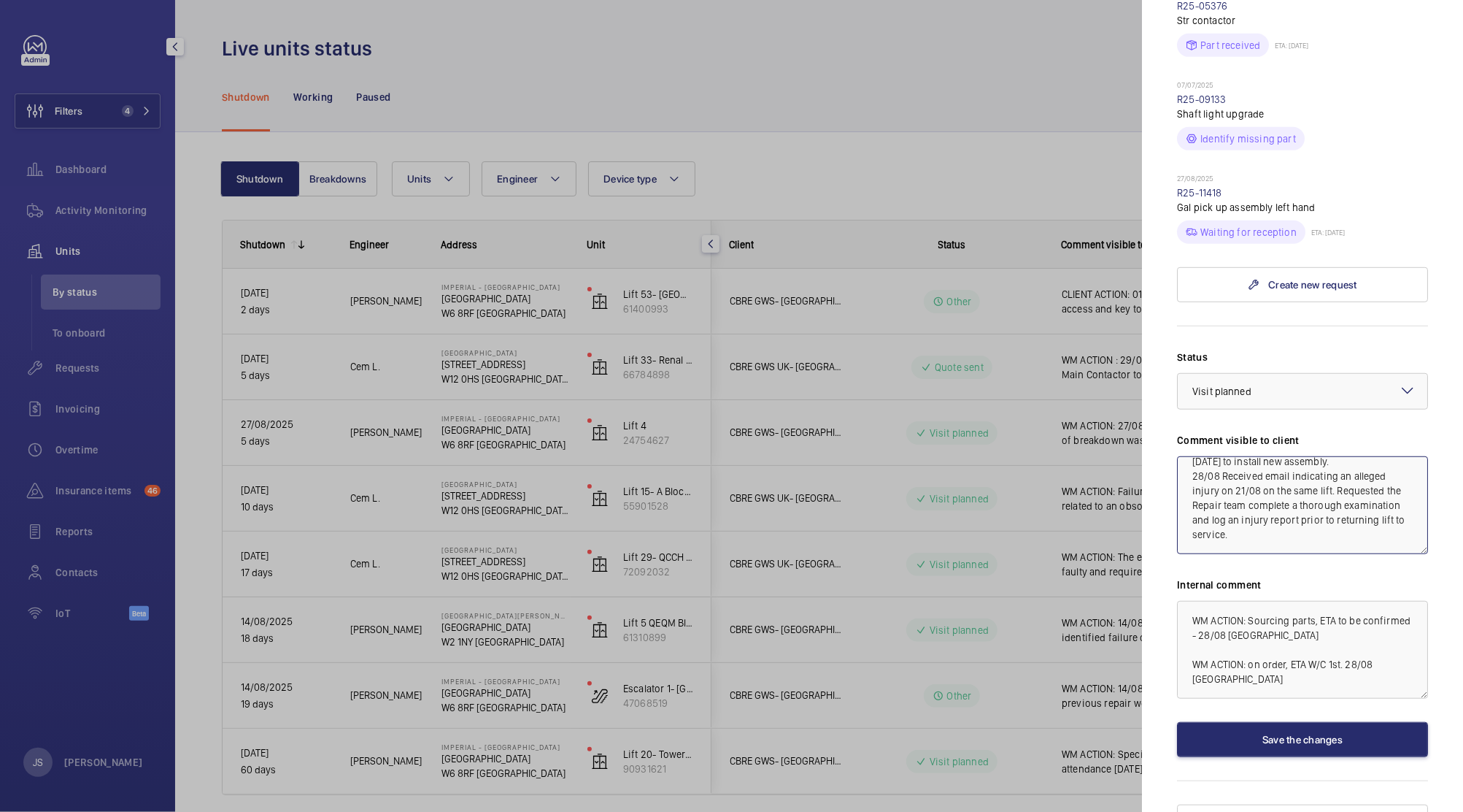
click at [1391, 521] on textarea "WM ACTION: 02/09 Crew re-scheduled for [DATE] 27/08 Identified cause of breakdo…" at bounding box center [1302, 506] width 251 height 98
click at [1368, 461] on textarea "WM ACTION: 02/09 Crew re-scheduled for [DATE] 27/08 Identified cause of breakdo…" at bounding box center [1302, 506] width 251 height 98
click at [1214, 461] on textarea "WM ACTION: 02/09 Crew re-scheduled for [DATE] 27/08 Identified cause of breakdo…" at bounding box center [1302, 506] width 251 height 98
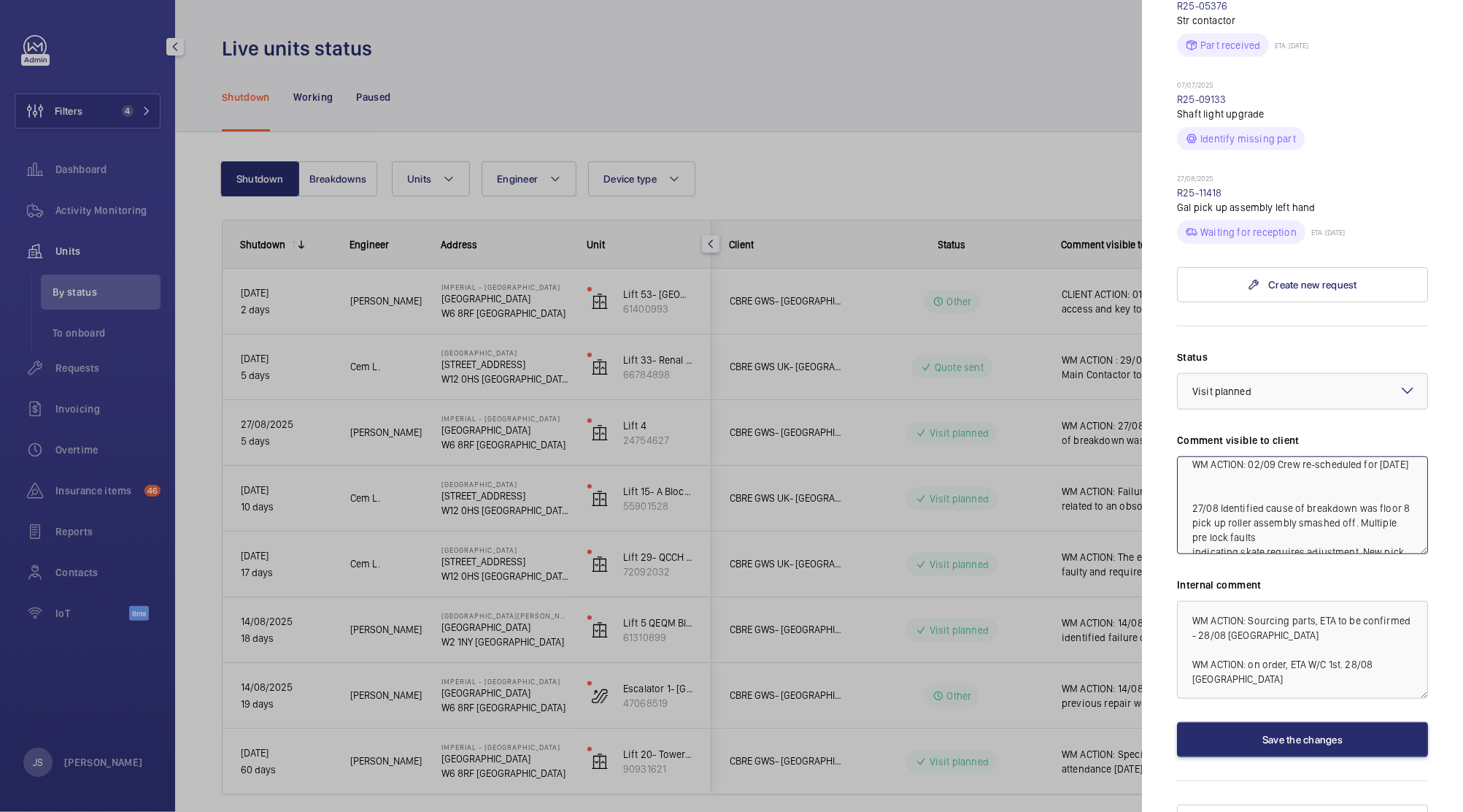
paste textarea "28/08 Organised for a repair team to attend site [DATE] to install new assembly…"
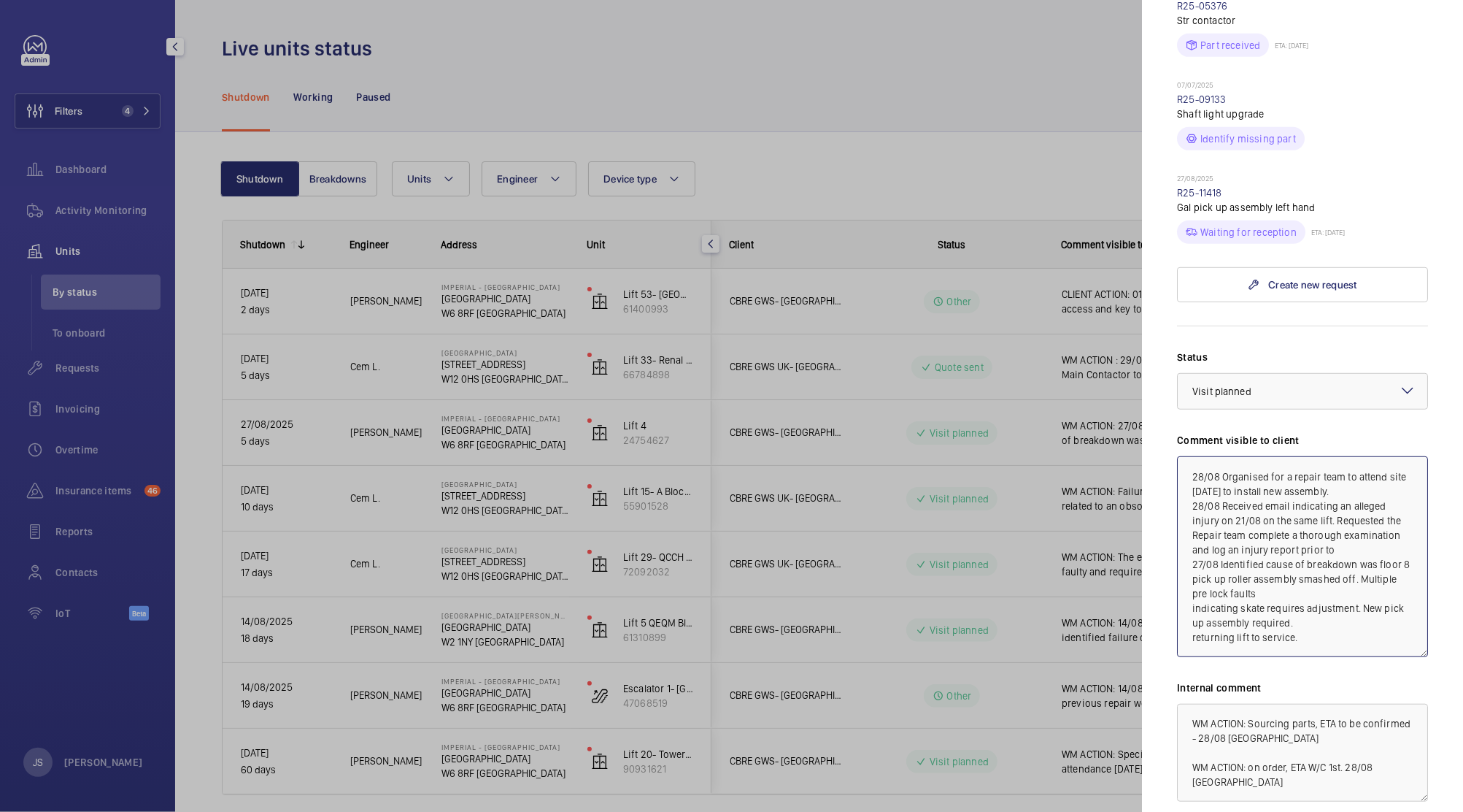
scroll to position [52, 0]
drag, startPoint x: 1411, startPoint y: 517, endPoint x: 1421, endPoint y: 626, distance: 109.5
click at [1421, 626] on mat-sidenav "Stopped unit Imperial - [GEOGRAPHIC_DATA] [GEOGRAPHIC_DATA] [GEOGRAPHIC_DATA] G…" at bounding box center [1303, 406] width 321 height 812
click at [1378, 509] on textarea "WM ACTION: 02/09 Crew re-scheduled for [DATE] 28/08 Organised for a repair team…" at bounding box center [1302, 559] width 251 height 206
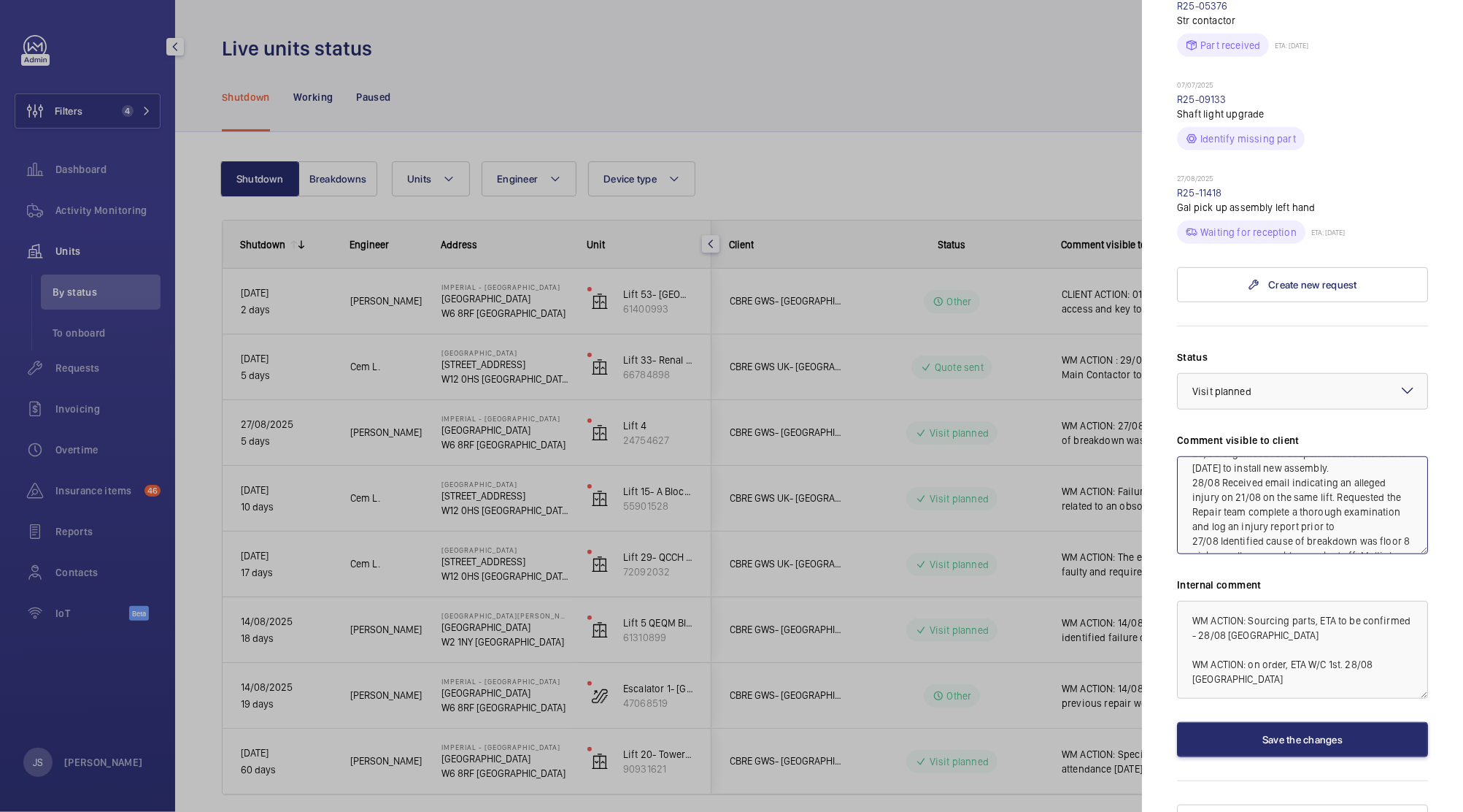
scroll to position [12, 0]
drag, startPoint x: 1194, startPoint y: 440, endPoint x: 1283, endPoint y: 456, distance: 90.4
click at [1283, 456] on textarea "WM ACTION: 02/09 Crew re-scheduled for [DATE] 28/08 Organised for a repair team…" at bounding box center [1302, 506] width 251 height 98
type textarea ". 28/08 Organised for a repair team to attend site [DATE] to install new assemb…"
click at [1025, 523] on div at bounding box center [732, 406] width 1463 height 812
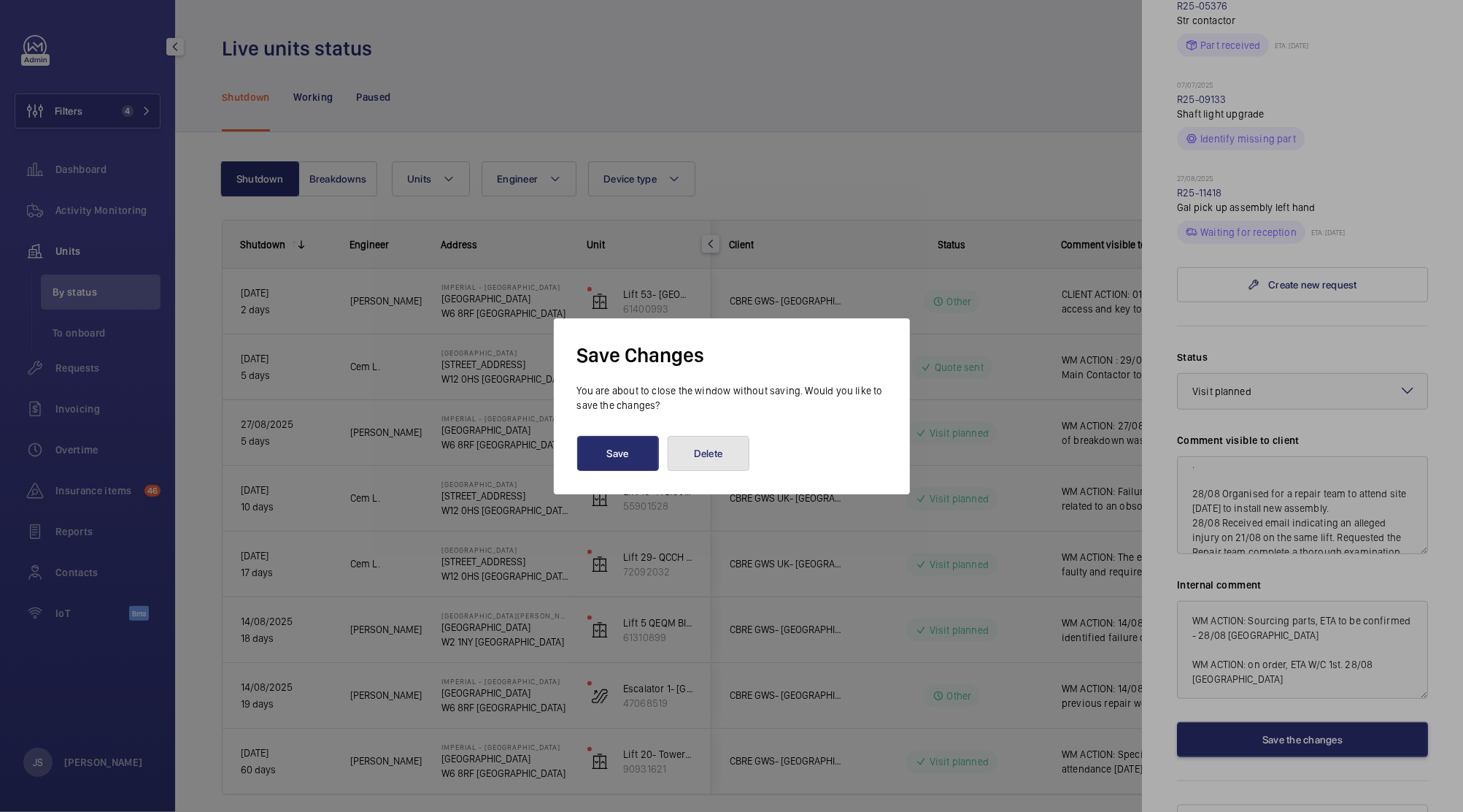
click at [681, 449] on button "Delete" at bounding box center [708, 454] width 81 height 35
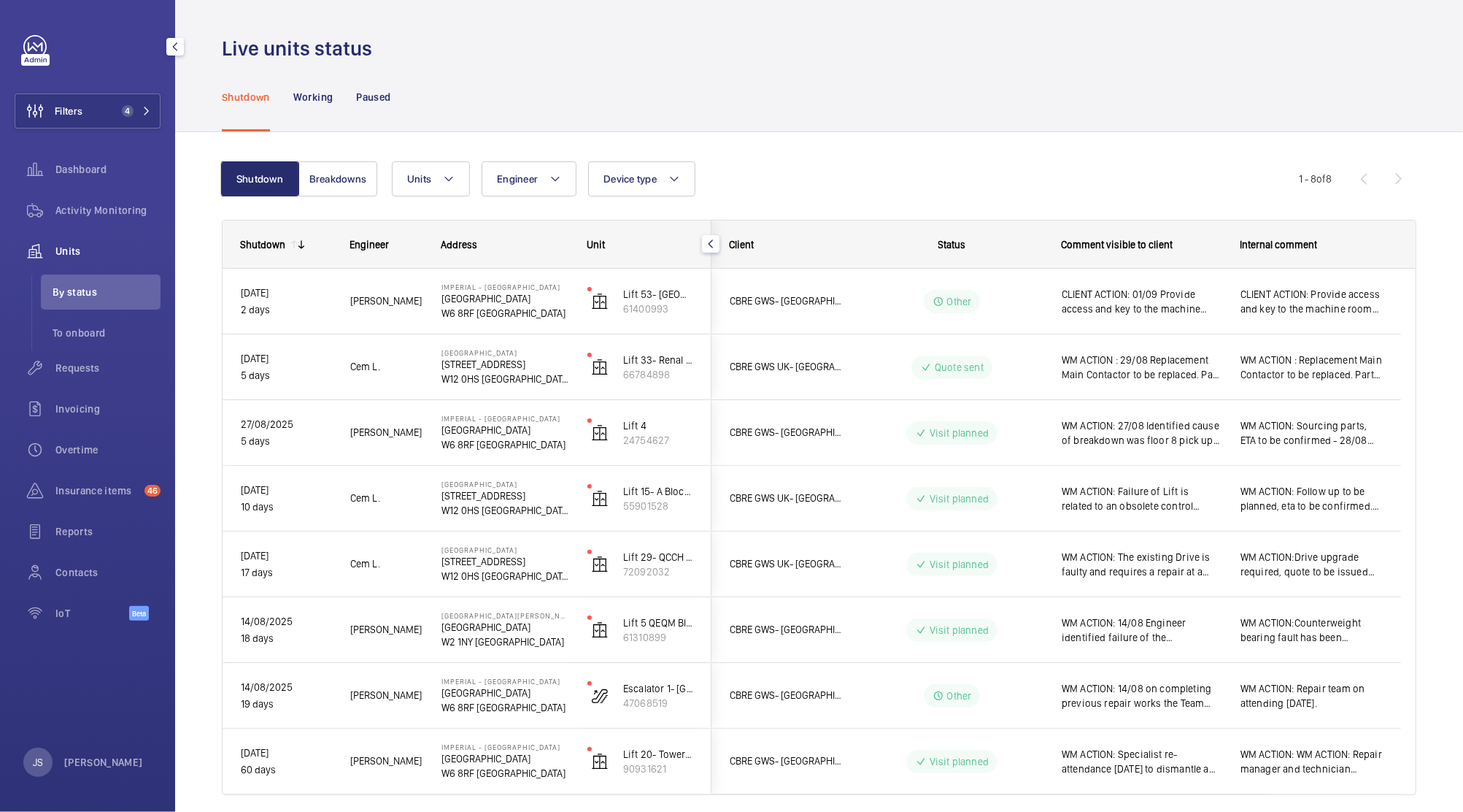
scroll to position [0, 0]
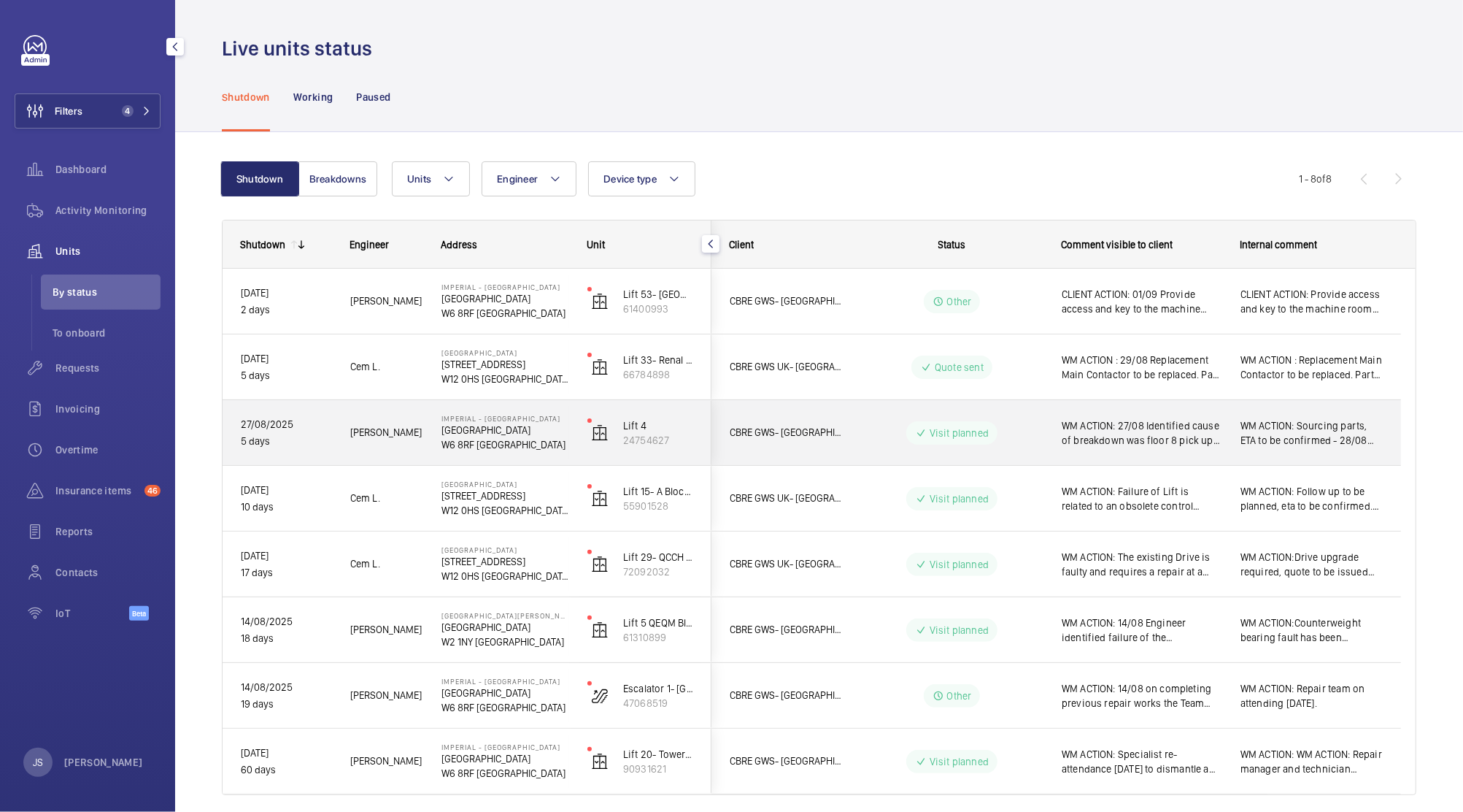
click at [1125, 439] on span "WM ACTION: 27/08 Identified cause of breakdown was floor 8 pick up roller assem…" at bounding box center [1142, 433] width 160 height 30
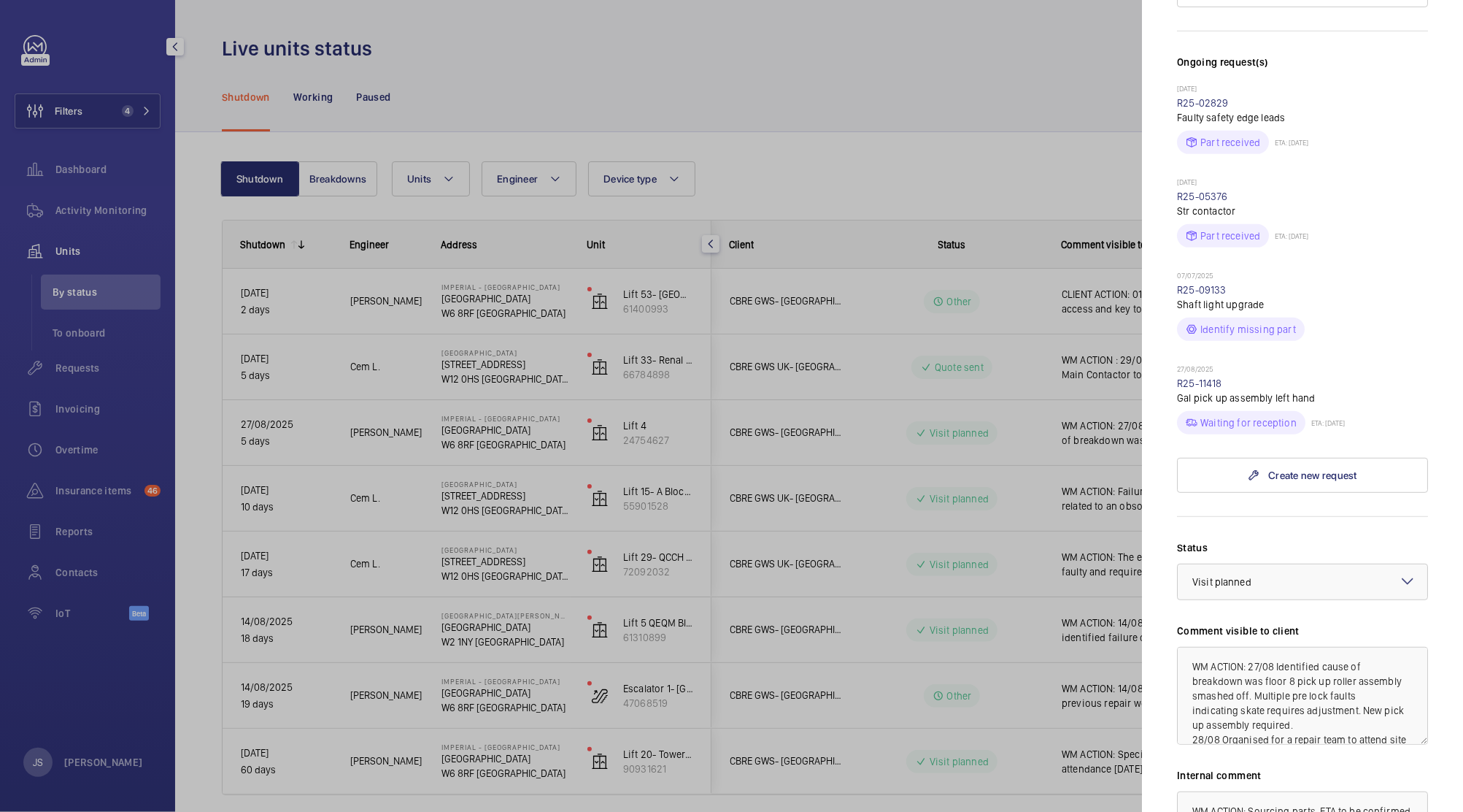
scroll to position [444, 0]
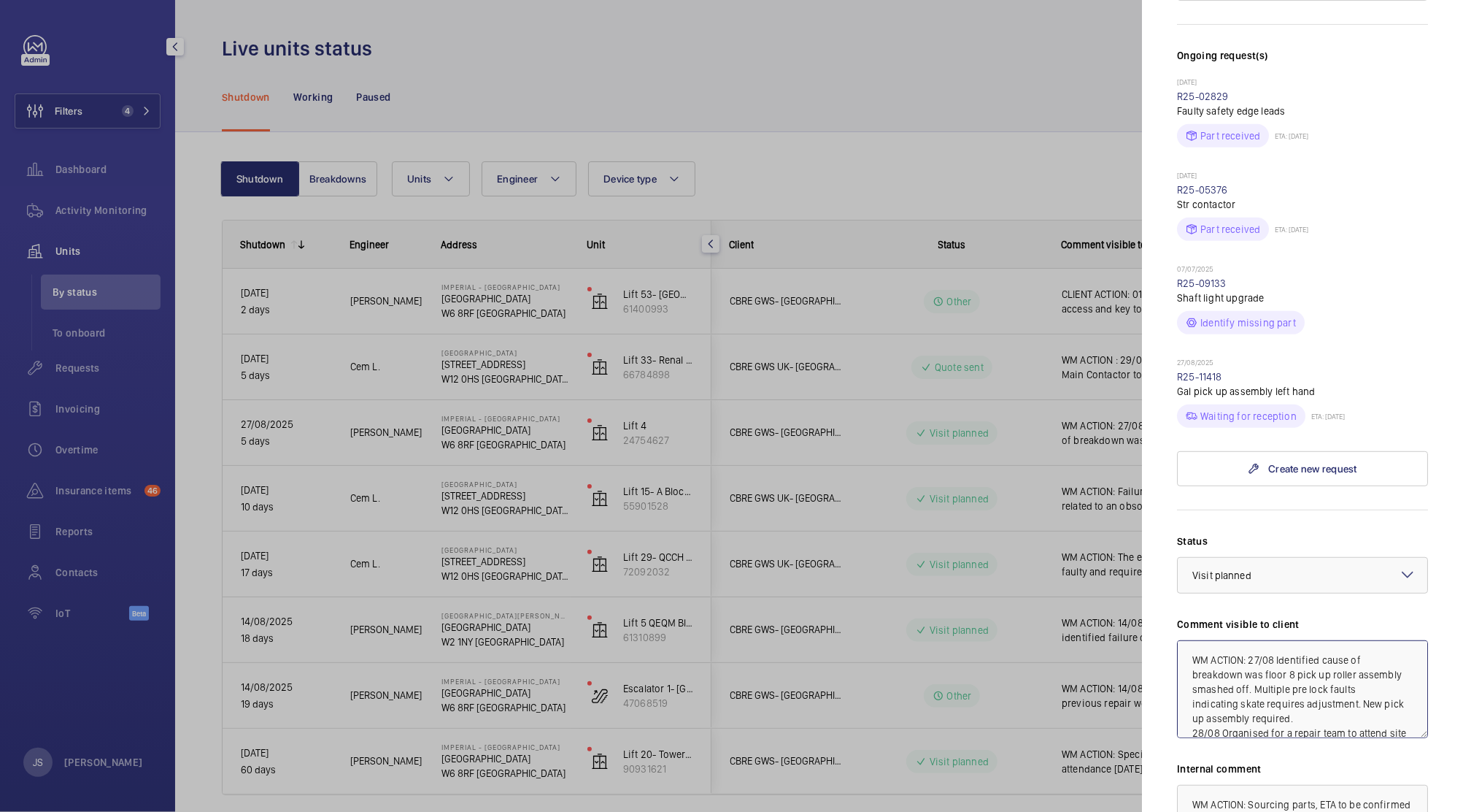
click at [1193, 640] on textarea "WM ACTION: 27/08 Identified cause of breakdown was floor 8 pick up roller assem…" at bounding box center [1302, 689] width 251 height 98
paste textarea "WM ACTION: 02/09 Crew re-scheduled for [DATE]"
type textarea "WM ACTION: 02/09 Crew re-scheduled for [DATE] WM ACTION: 27/08 Identified cause…"
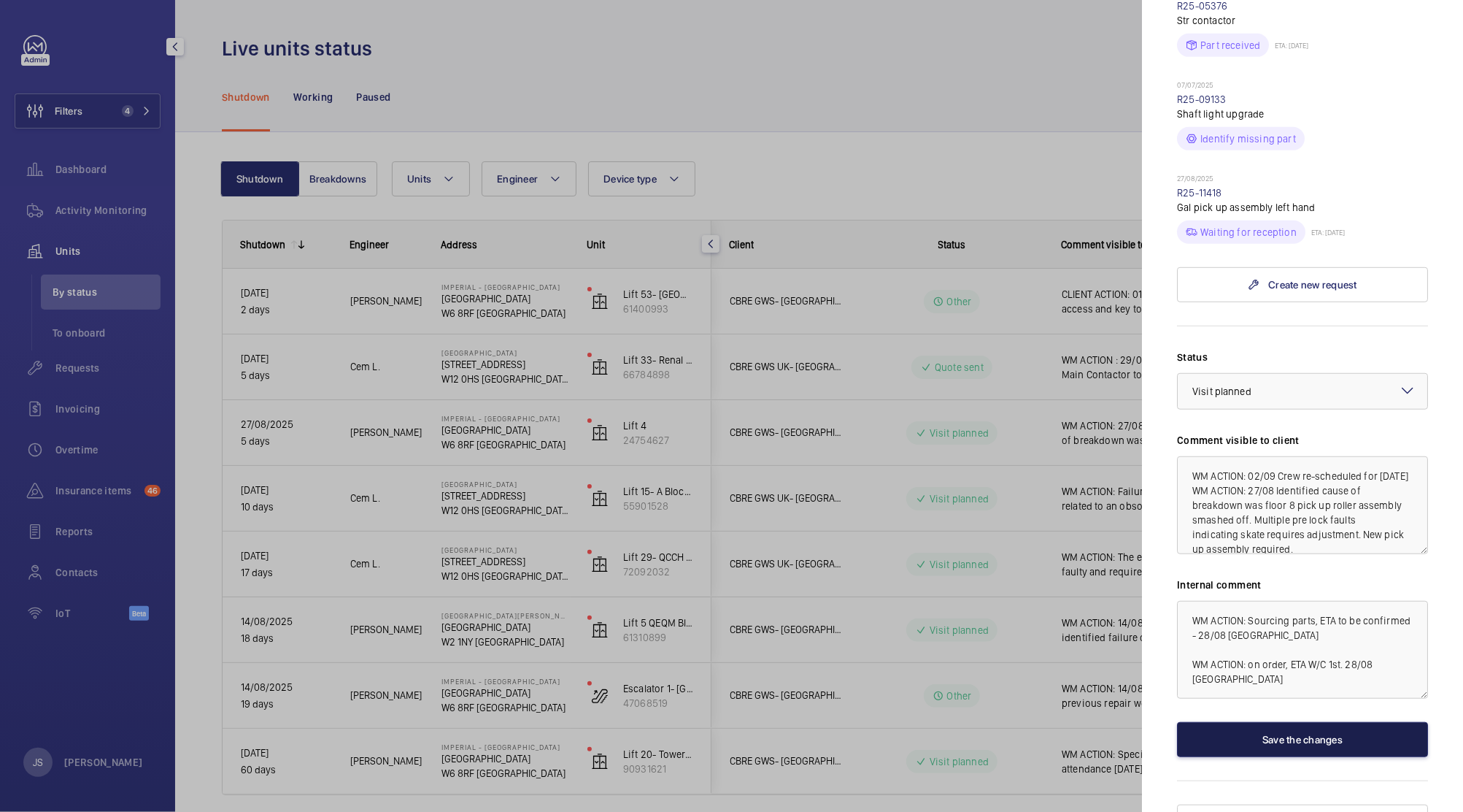
click at [1332, 722] on button "Save the changes" at bounding box center [1302, 740] width 251 height 35
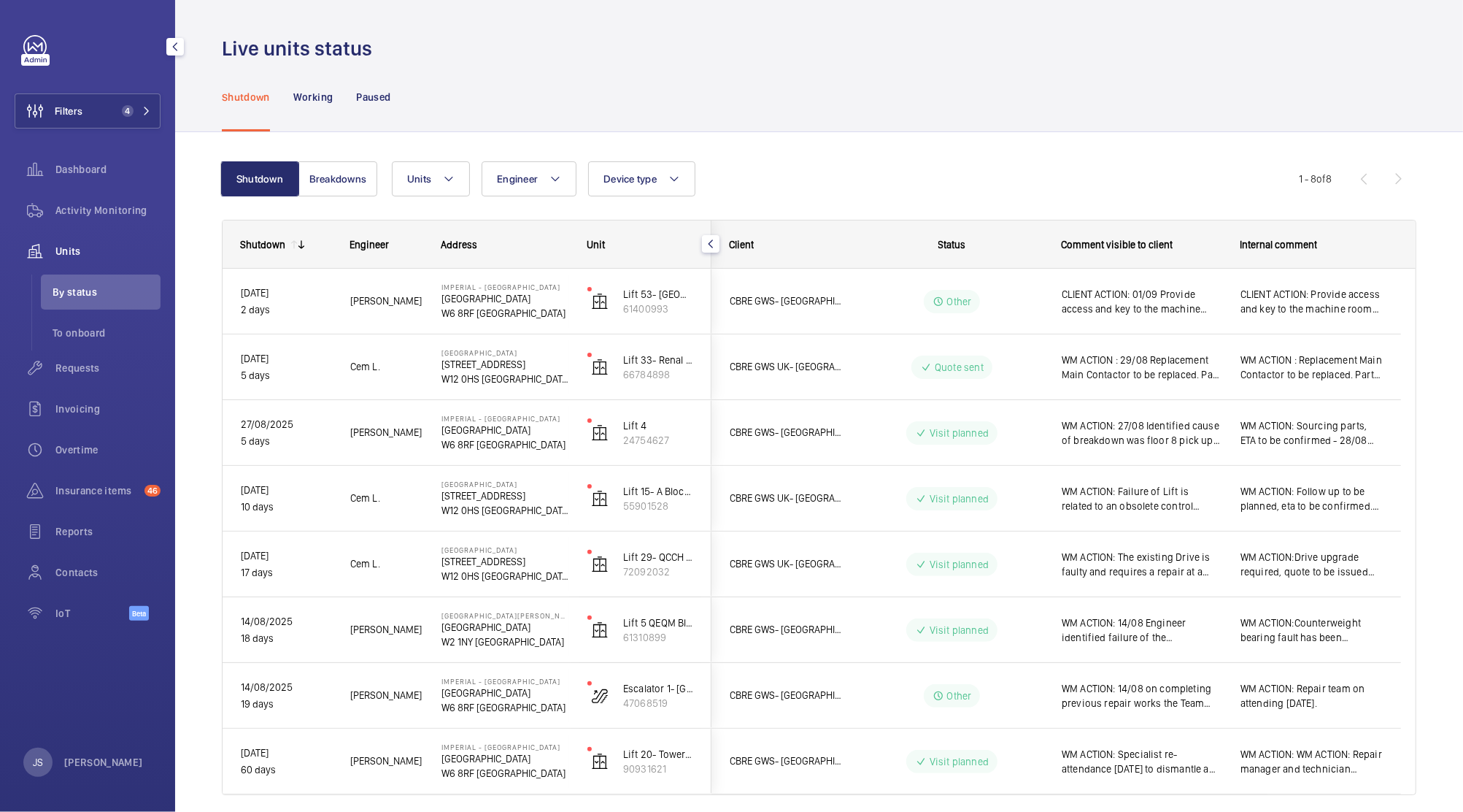
scroll to position [0, 0]
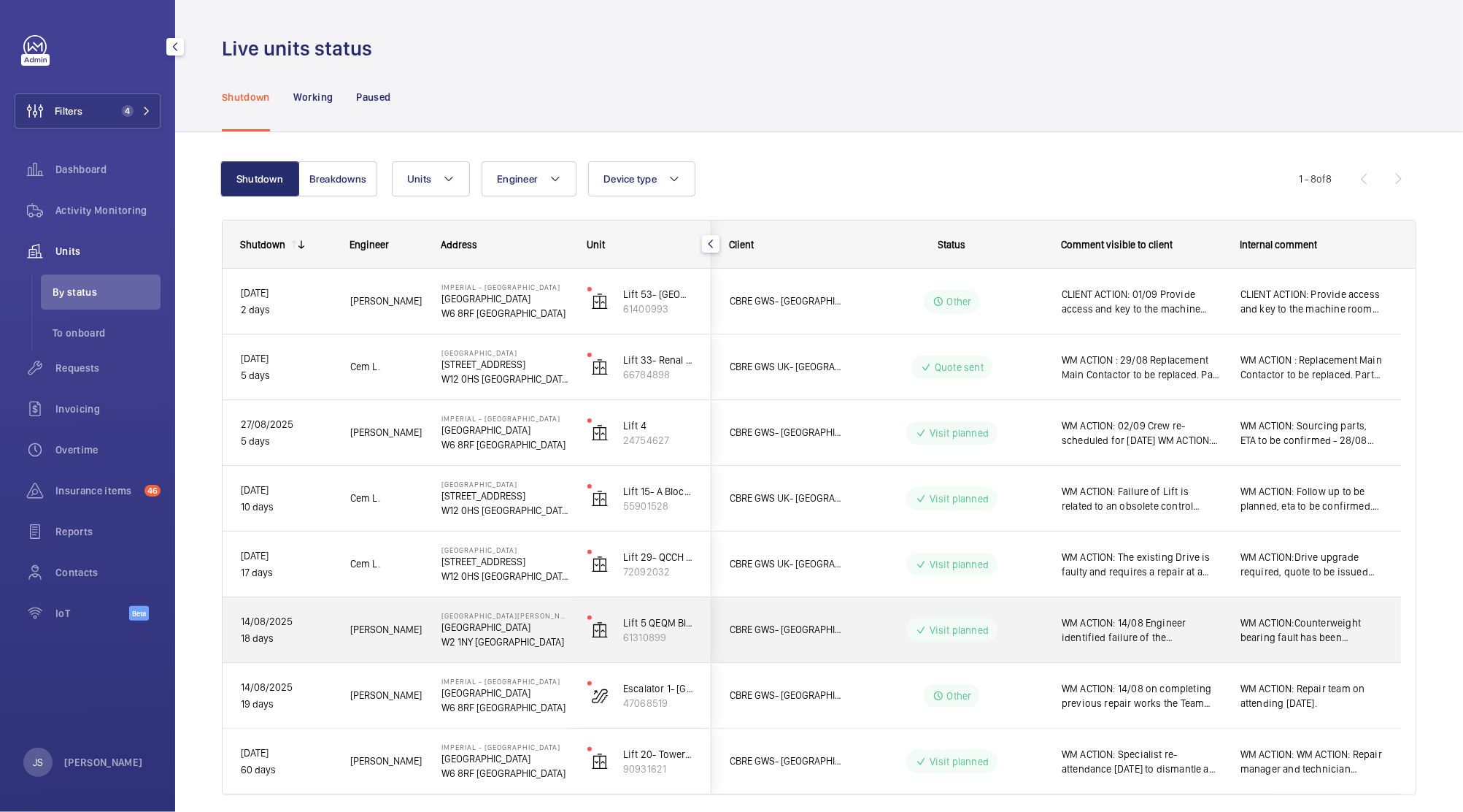
click at [1153, 618] on span "WM ACTION: 14/08 Engineer identified failure of the counterweight sheave bearin…" at bounding box center [1142, 630] width 160 height 30
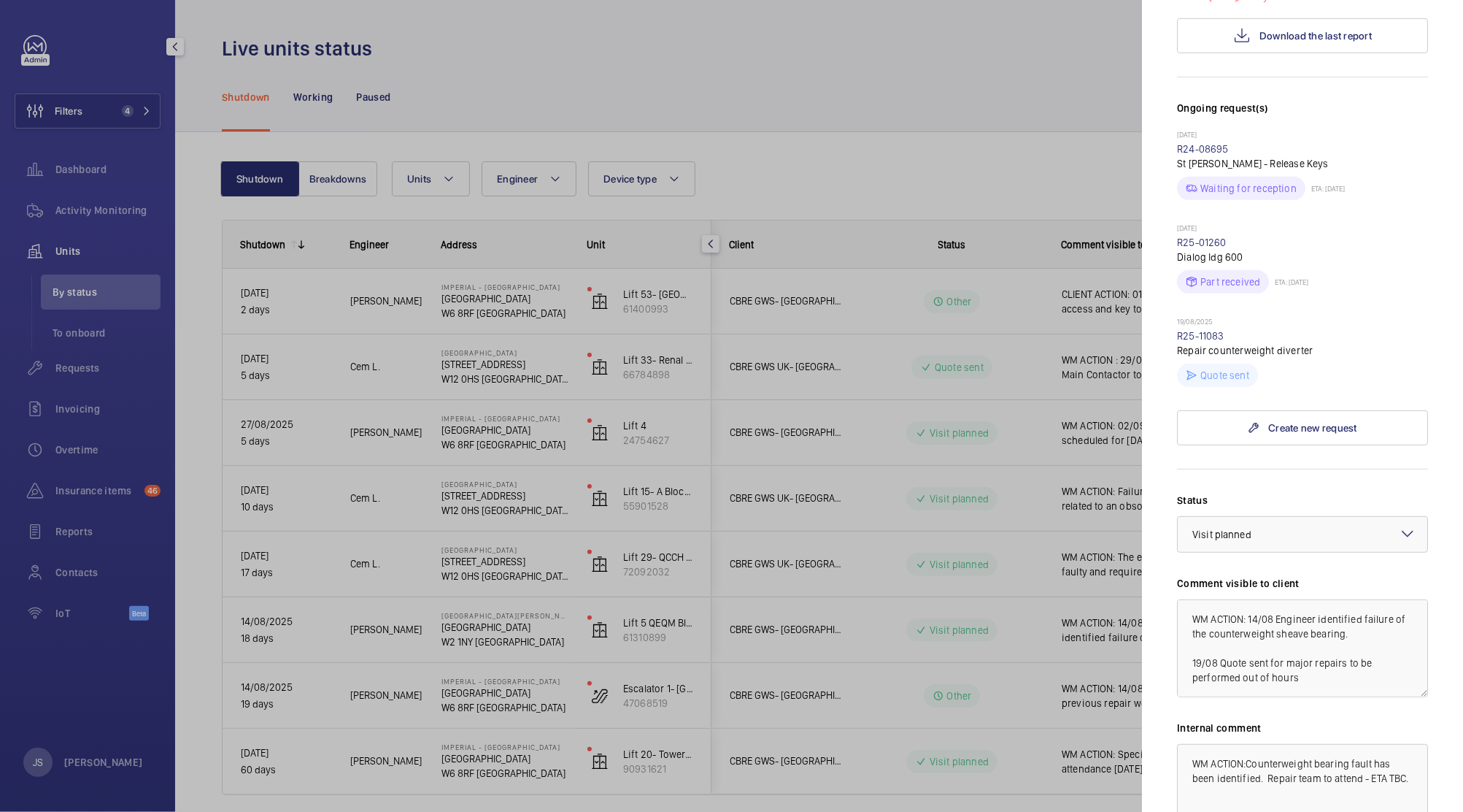
scroll to position [415, 0]
click at [982, 109] on div at bounding box center [732, 406] width 1463 height 812
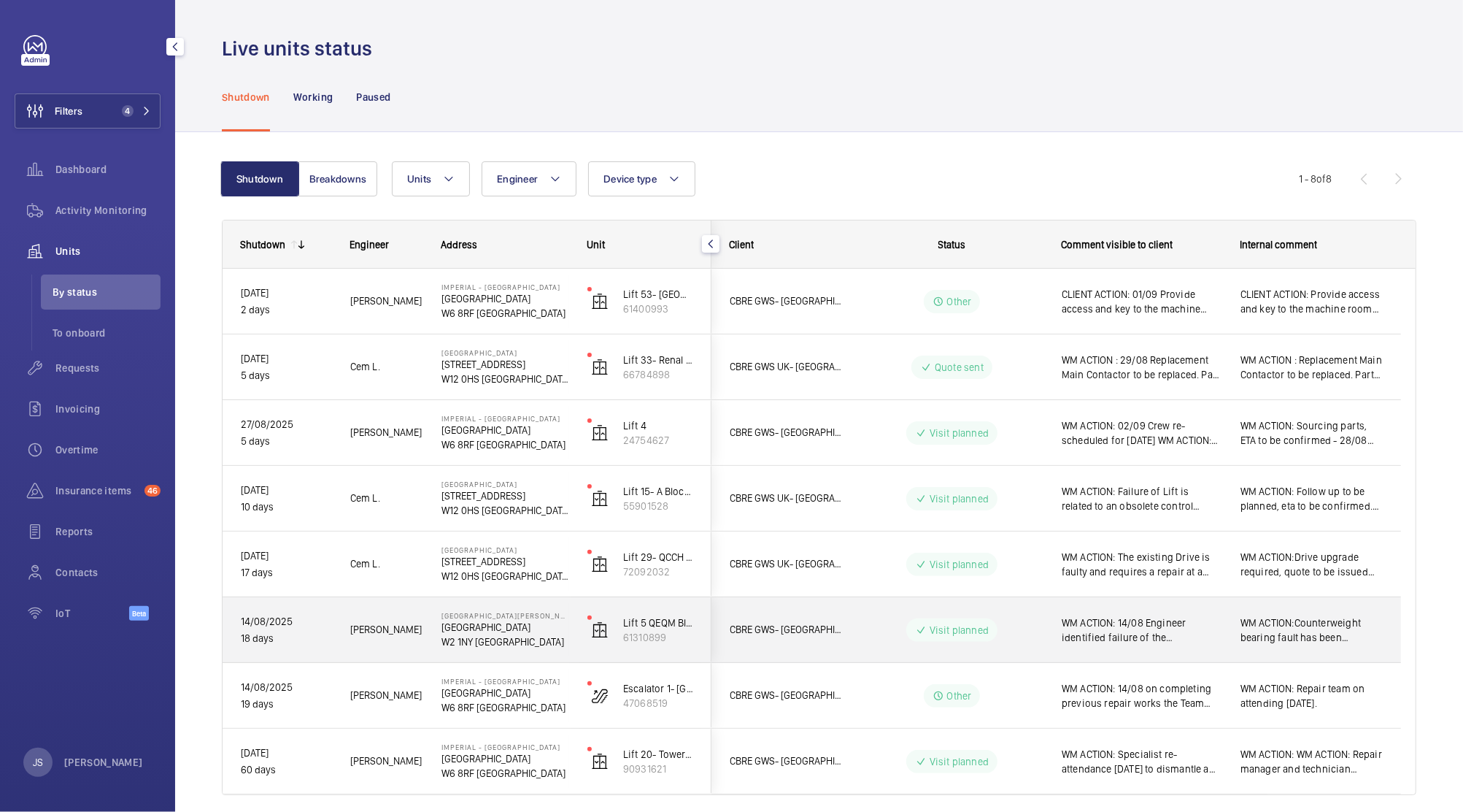
scroll to position [53, 0]
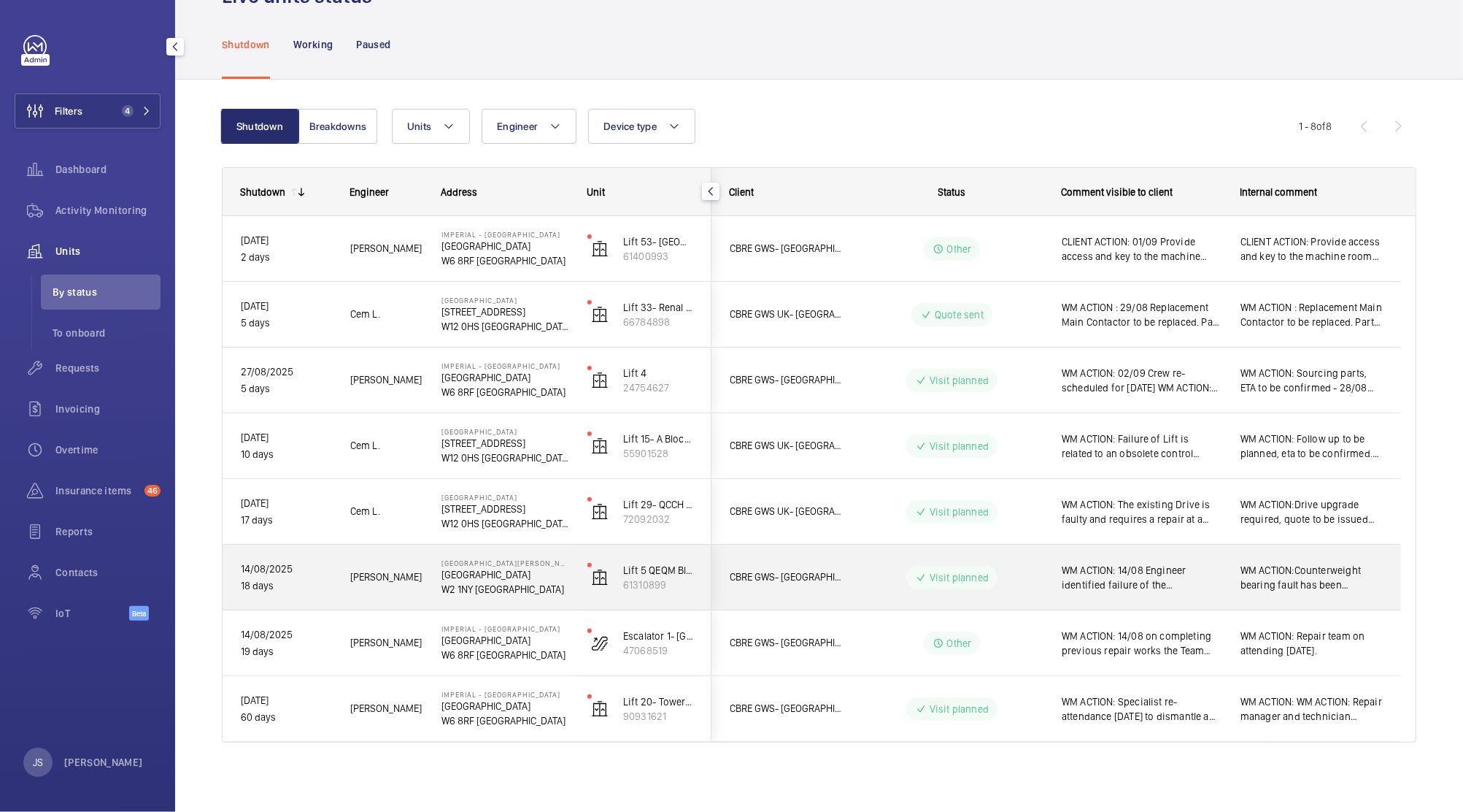
click at [1108, 719] on span "WM ACTION: Specialist re-attendance [DATE] to dismantle and repair the motor en…" at bounding box center [1142, 709] width 160 height 30
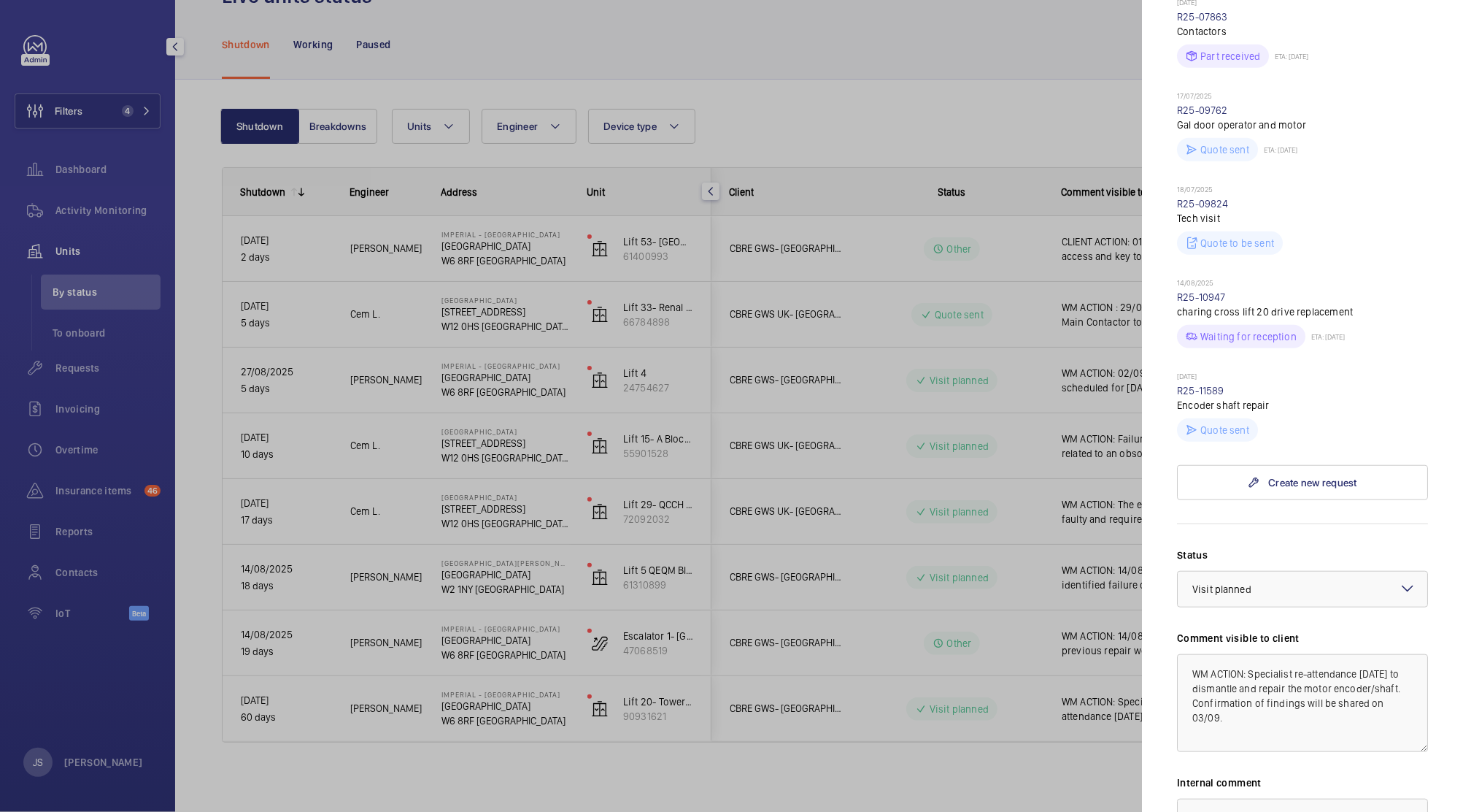
scroll to position [836, 0]
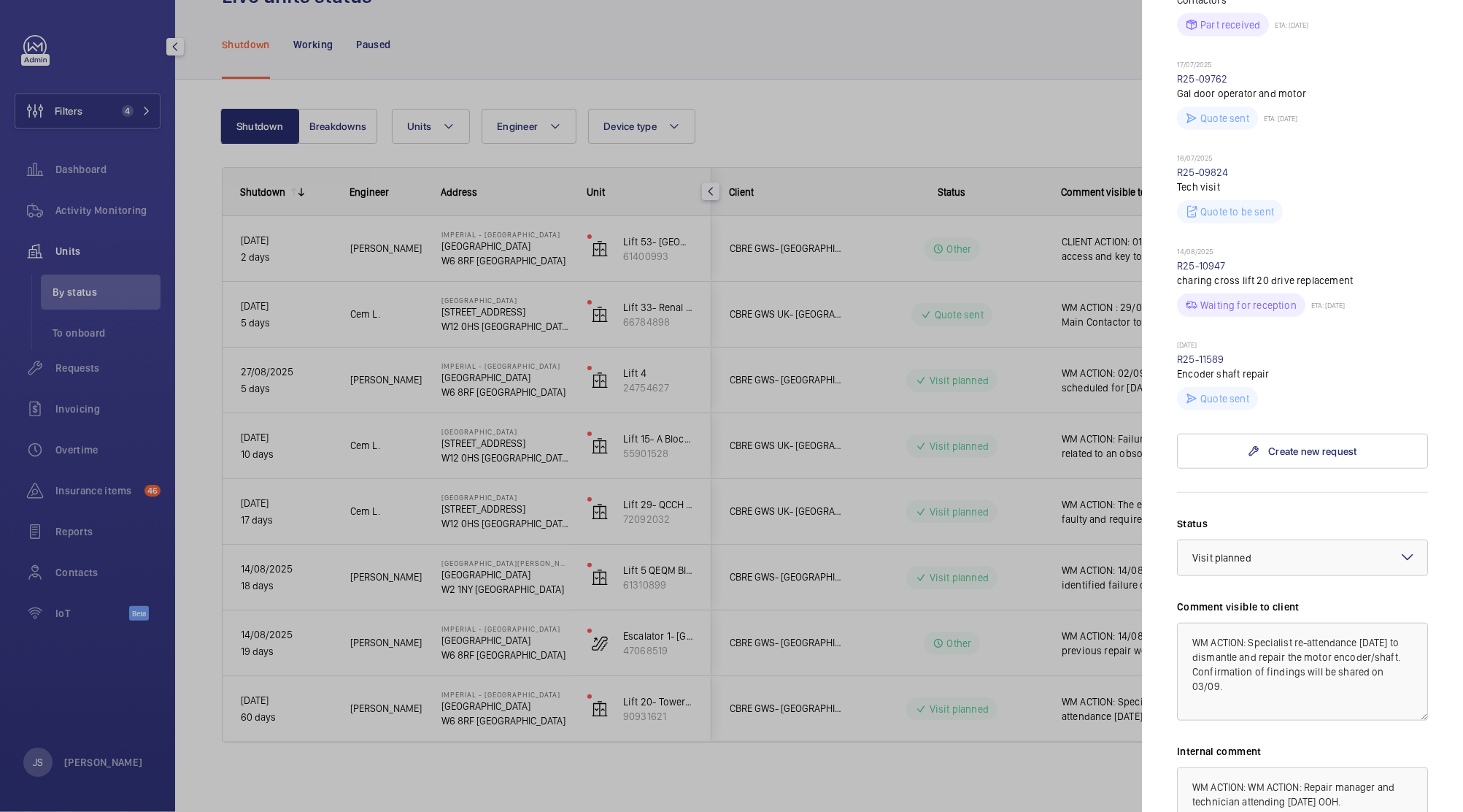
click at [973, 70] on div at bounding box center [732, 406] width 1463 height 812
